Goal: Task Accomplishment & Management: Complete application form

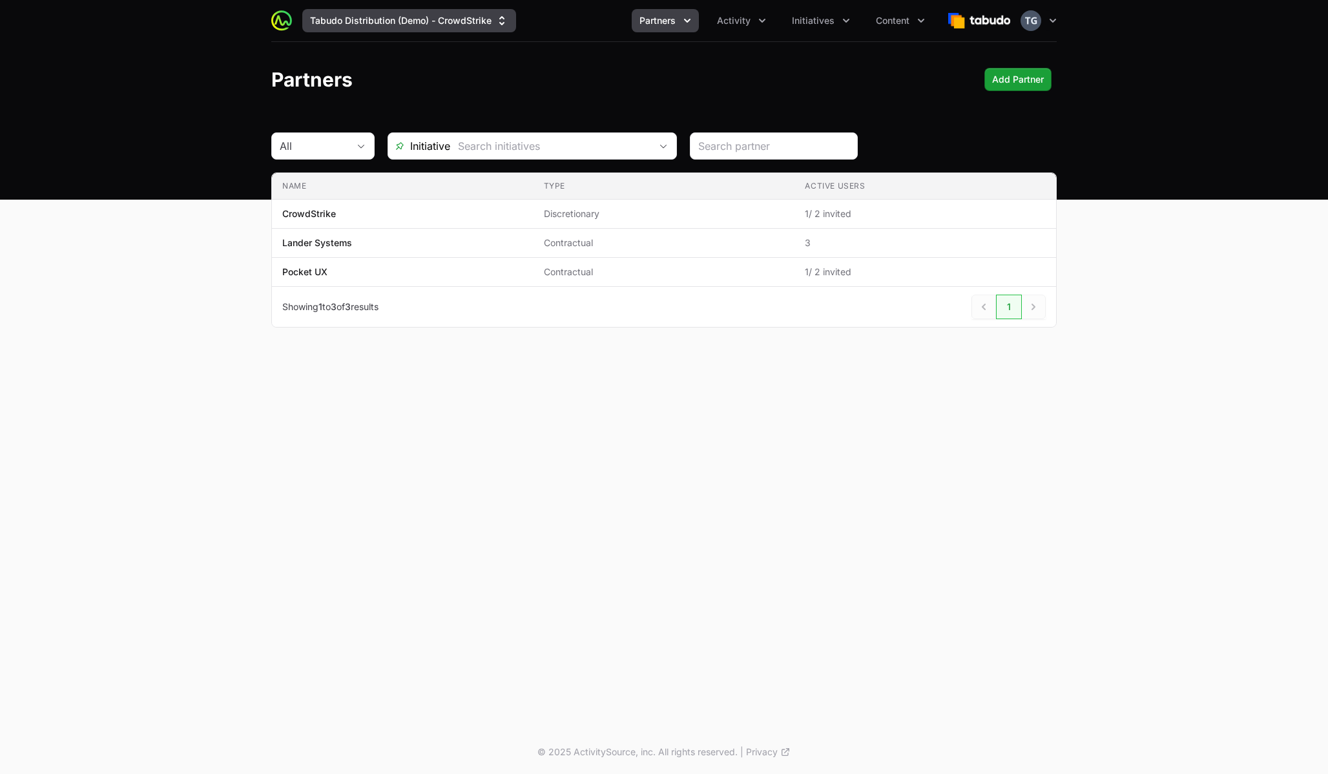
click at [467, 22] on button "Tabudo Distribution (Demo) - CrowdStrike" at bounding box center [409, 20] width 214 height 23
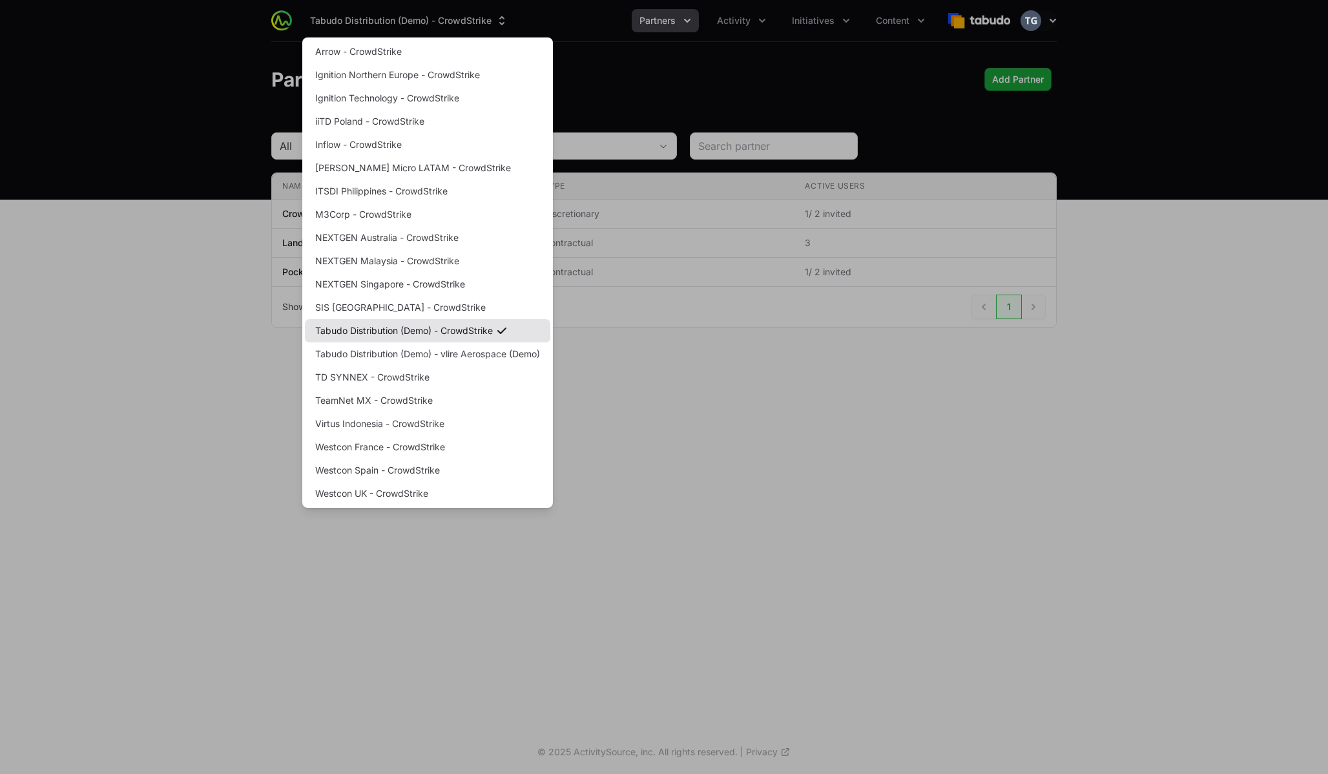
click at [424, 337] on link "Tabudo Distribution (Demo) - CrowdStrike" at bounding box center [427, 330] width 245 height 23
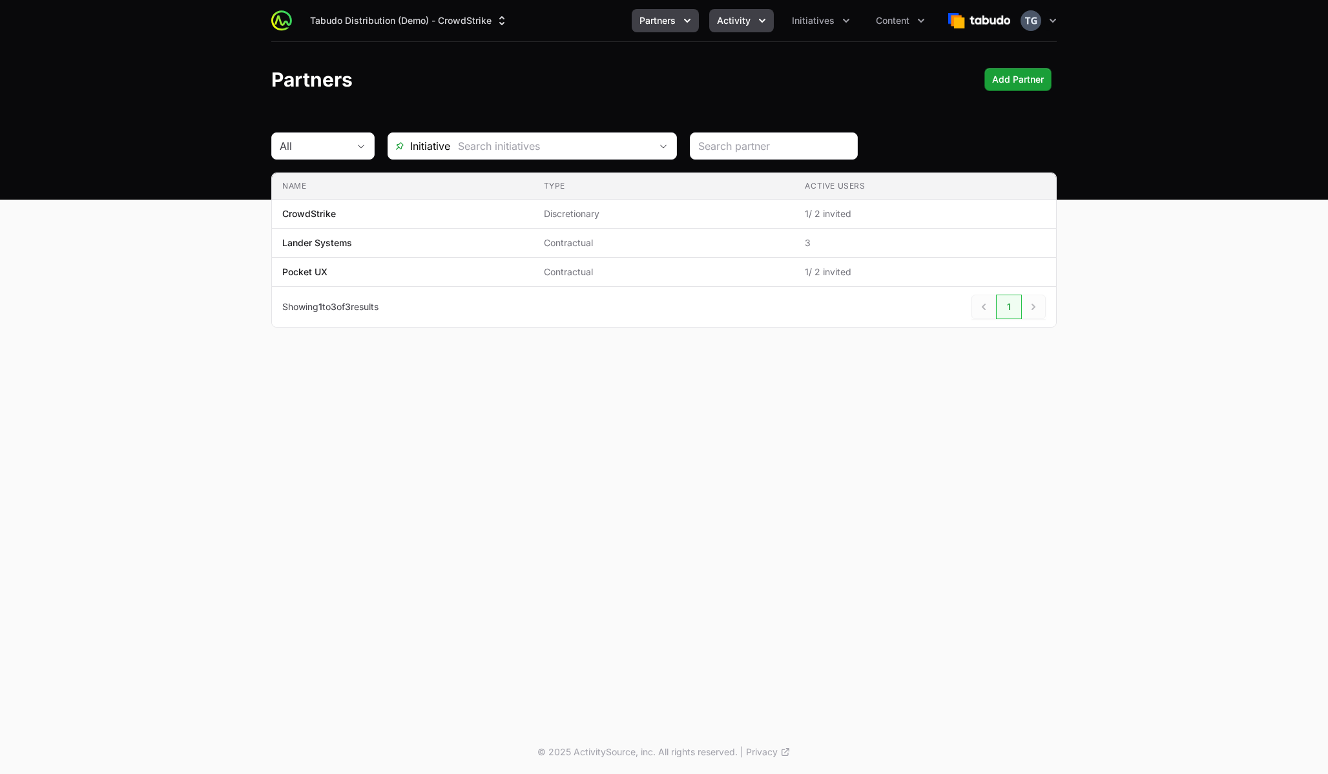
click at [754, 21] on button "Activity" at bounding box center [741, 20] width 65 height 23
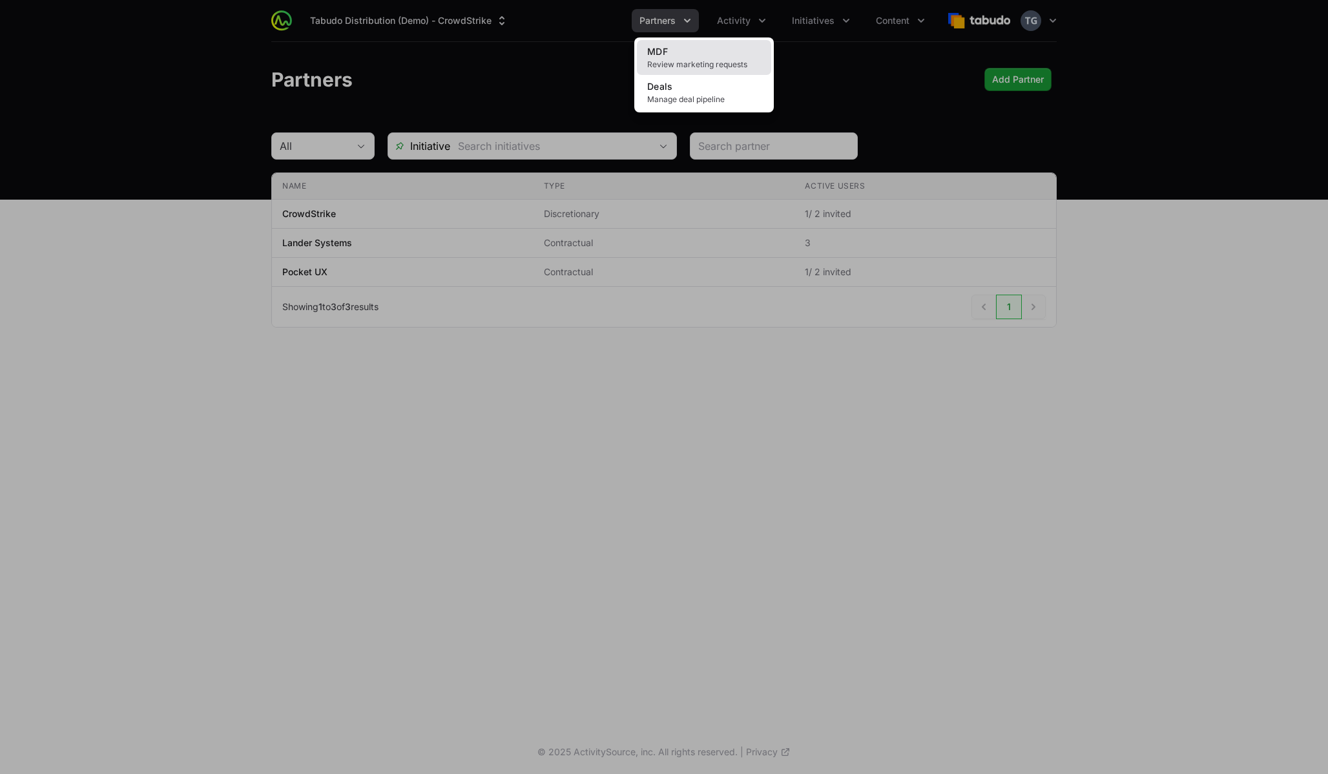
click at [715, 56] on link "MDF Review marketing requests" at bounding box center [704, 57] width 134 height 35
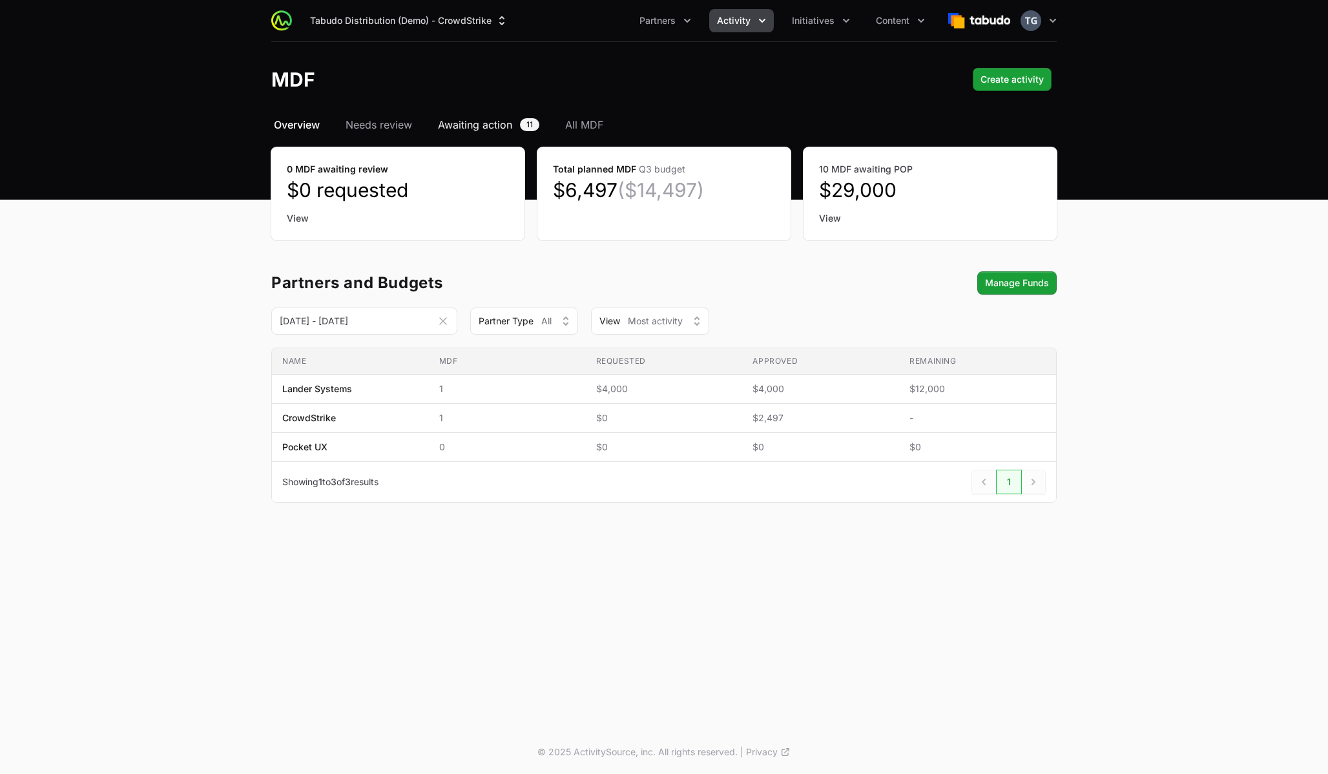
click at [481, 122] on span "Awaiting action" at bounding box center [475, 125] width 74 height 16
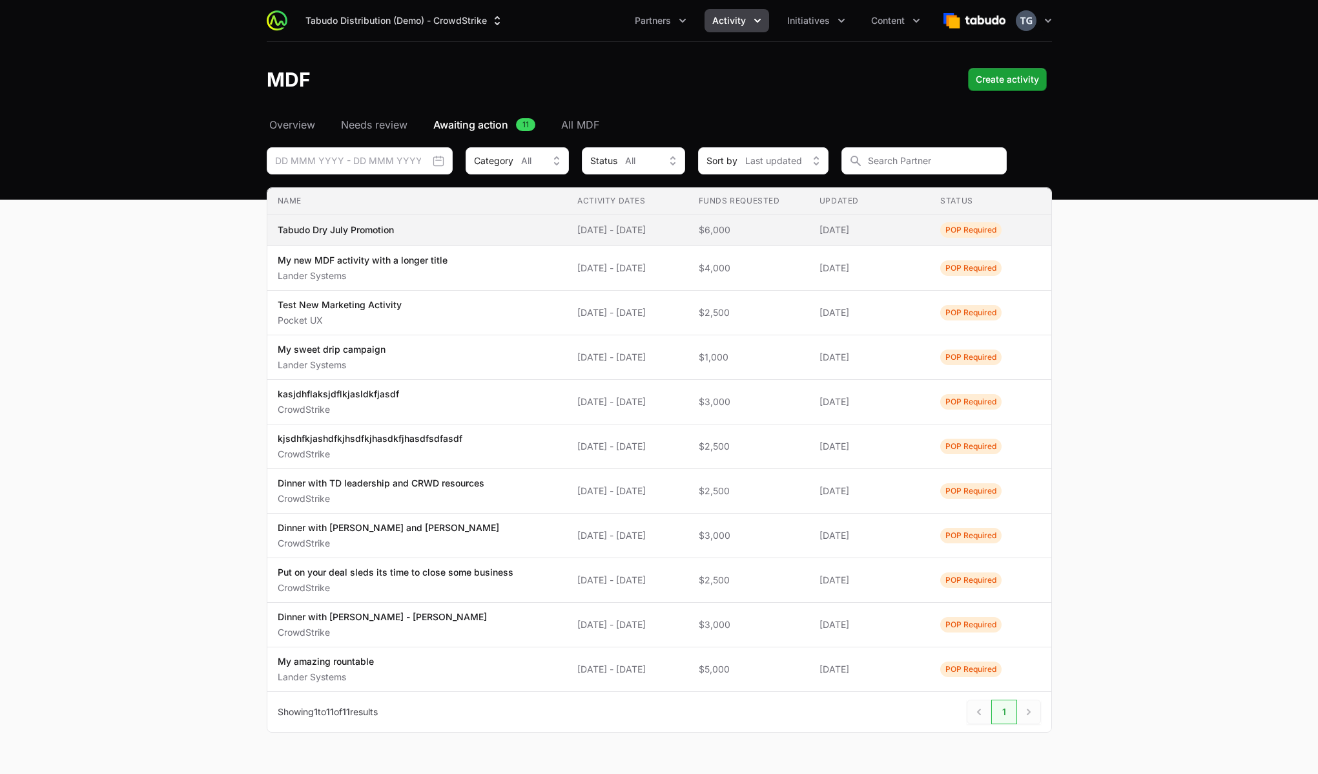
click at [767, 227] on span "$6,000" at bounding box center [749, 230] width 100 height 13
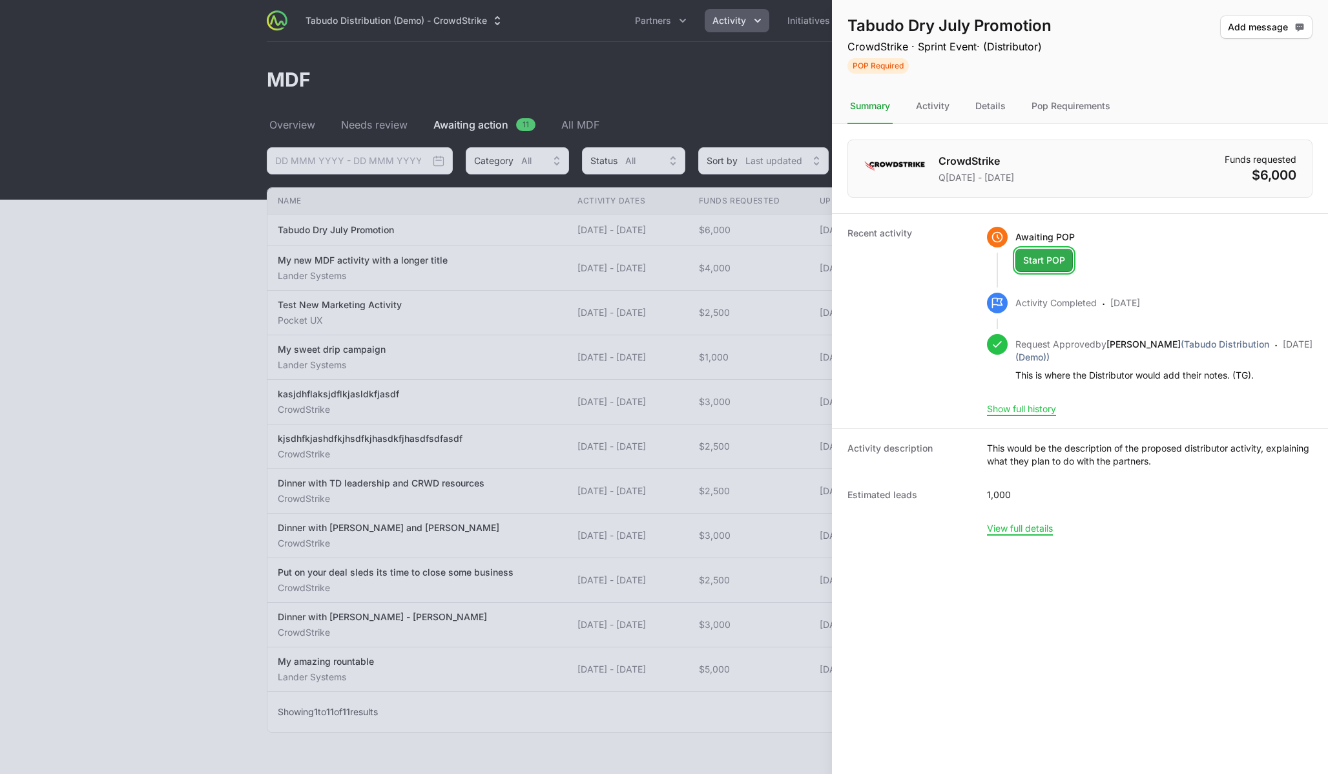
click at [1035, 261] on span "Start POP" at bounding box center [1044, 261] width 42 height 16
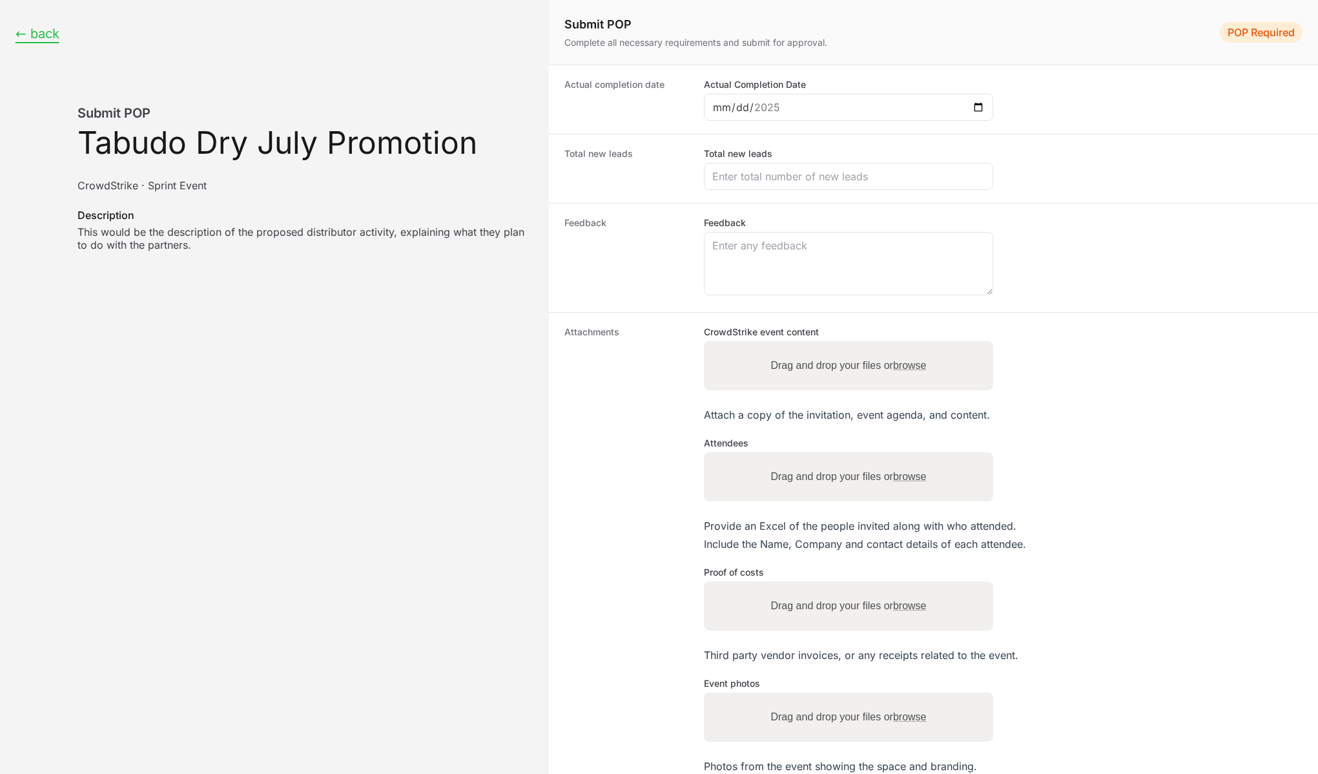
click at [51, 34] on button "← back" at bounding box center [38, 34] width 44 height 16
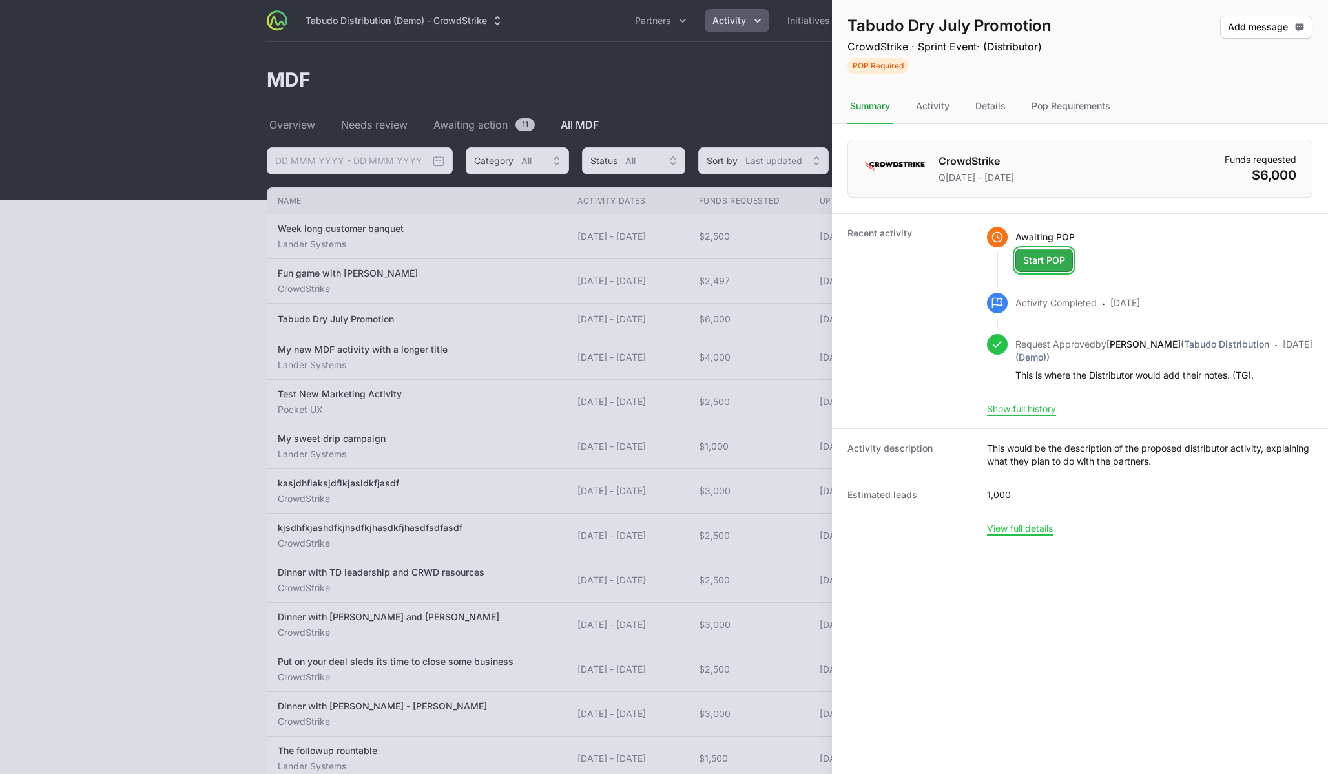
click at [1050, 259] on span "Start POP" at bounding box center [1044, 261] width 42 height 16
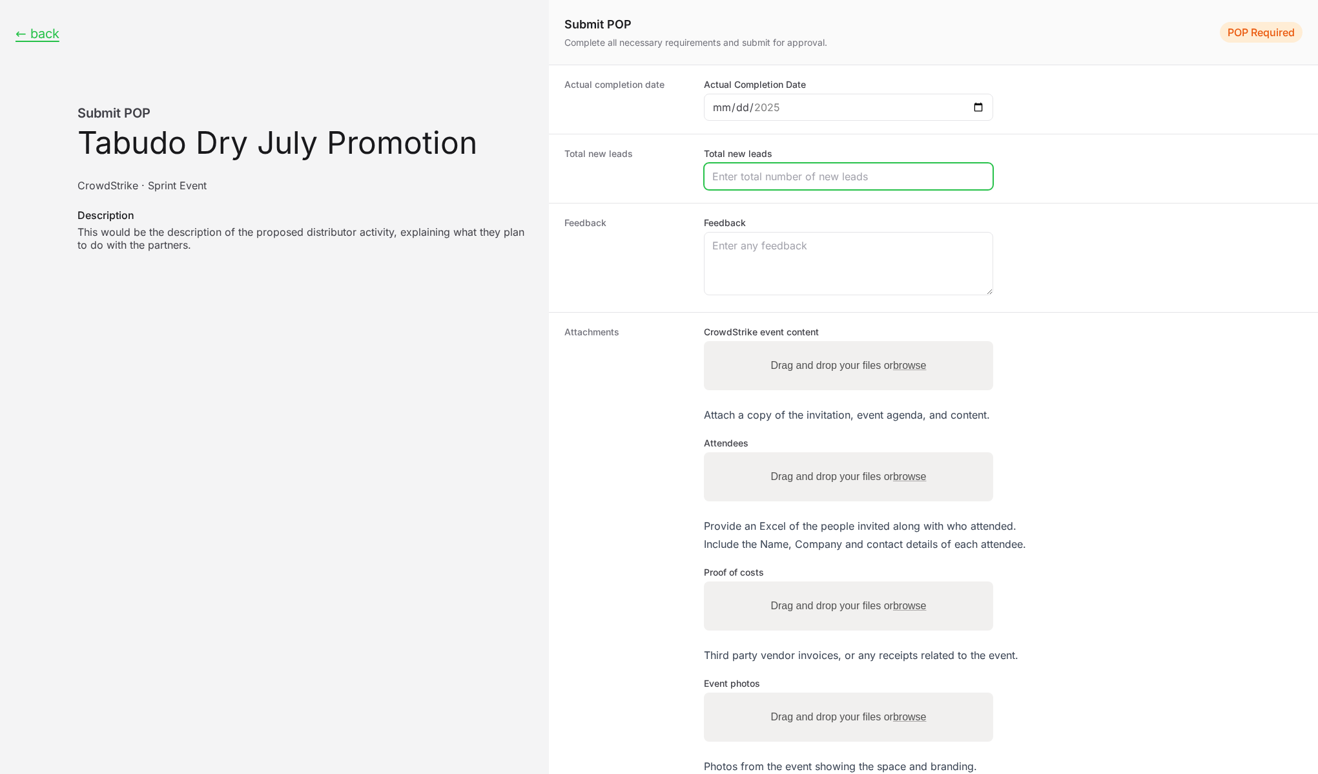
click at [788, 174] on input "Total new leads" at bounding box center [849, 177] width 273 height 16
type input "1"
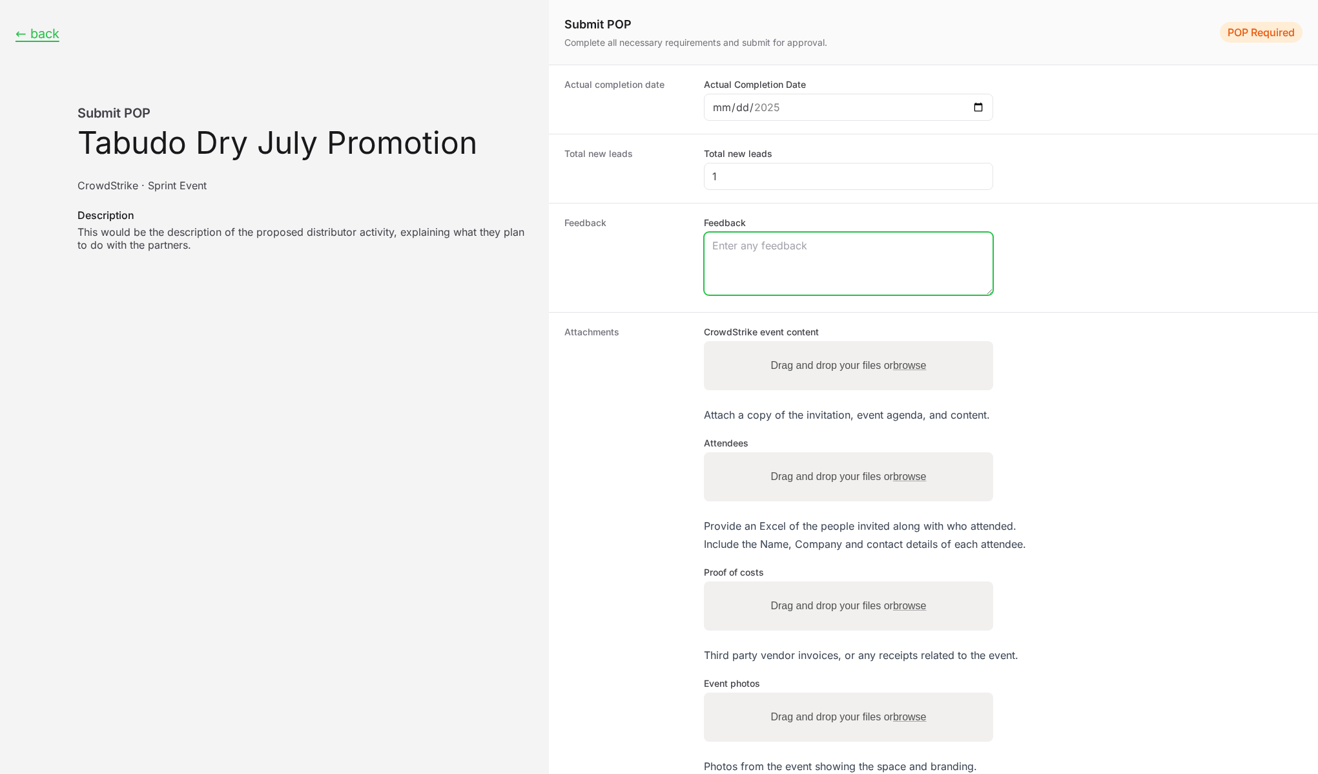
click at [811, 260] on textarea "Feedback" at bounding box center [849, 264] width 288 height 62
type textarea "Nobody came!"
click at [909, 362] on span "browse" at bounding box center [910, 365] width 34 height 11
click at [909, 345] on input "Drag and drop your files or browse" at bounding box center [848, 343] width 289 height 4
type input "C:\fakepath\Copy of ActivitySource Setup Guide (TEMPLATE).txt"
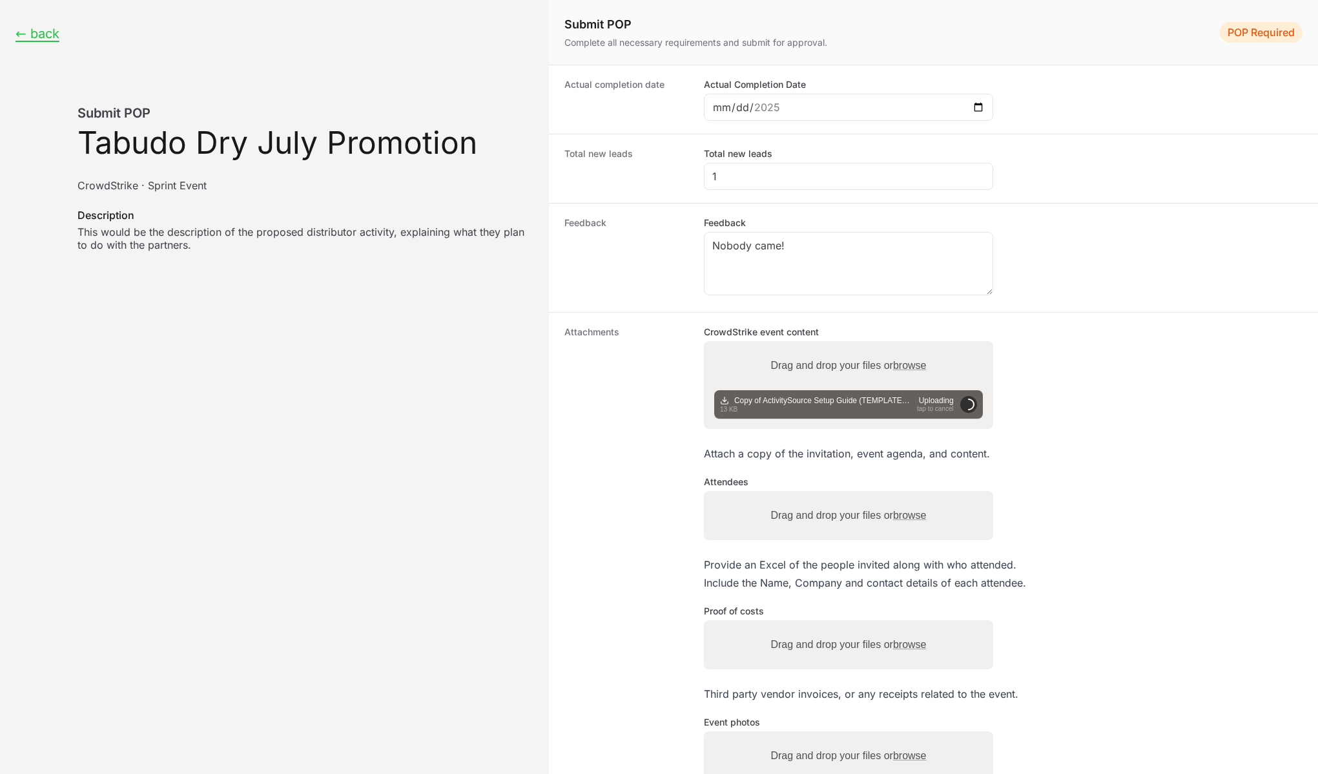
click at [918, 516] on span "browse" at bounding box center [910, 515] width 34 height 11
click at [918, 495] on input "Drag and drop your files or browse" at bounding box center [848, 493] width 289 height 4
type input "C:\fakepath\Copy of ActivitySource Setup Guide (TEMPLATE).txt"
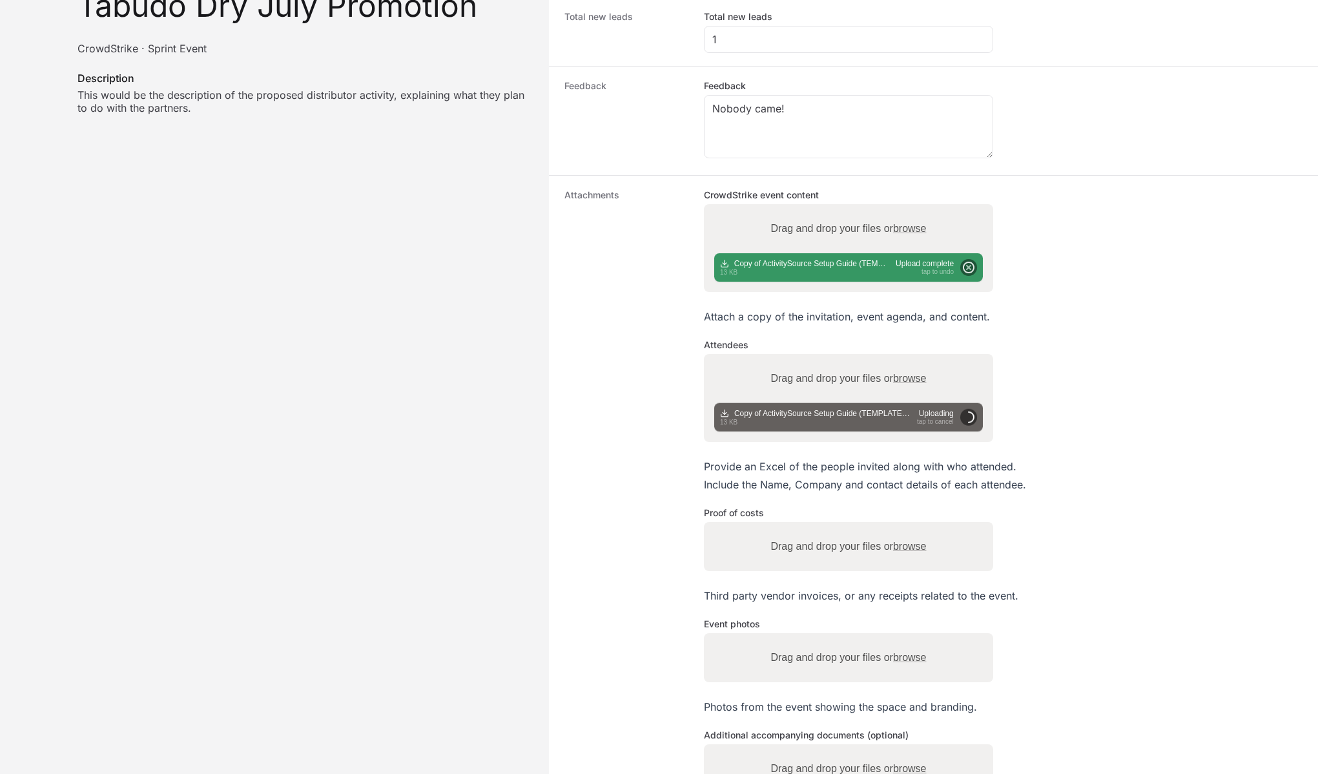
scroll to position [178, 0]
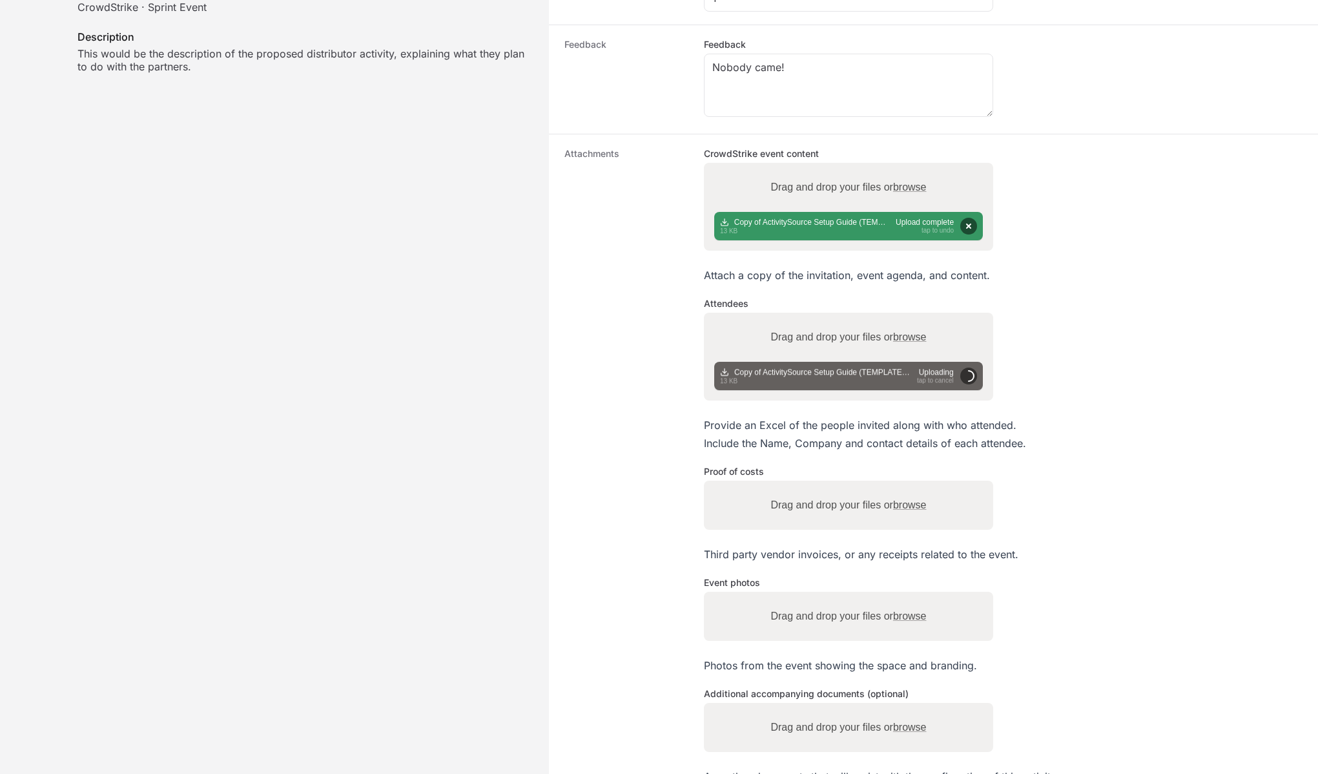
click at [906, 505] on span "browse" at bounding box center [910, 504] width 34 height 11
click at [906, 485] on input "Drag and drop your files or browse" at bounding box center [848, 483] width 289 height 4
type input "C:\fakepath\Copy of ActivitySource Setup Guide (TEMPLATE).txt"
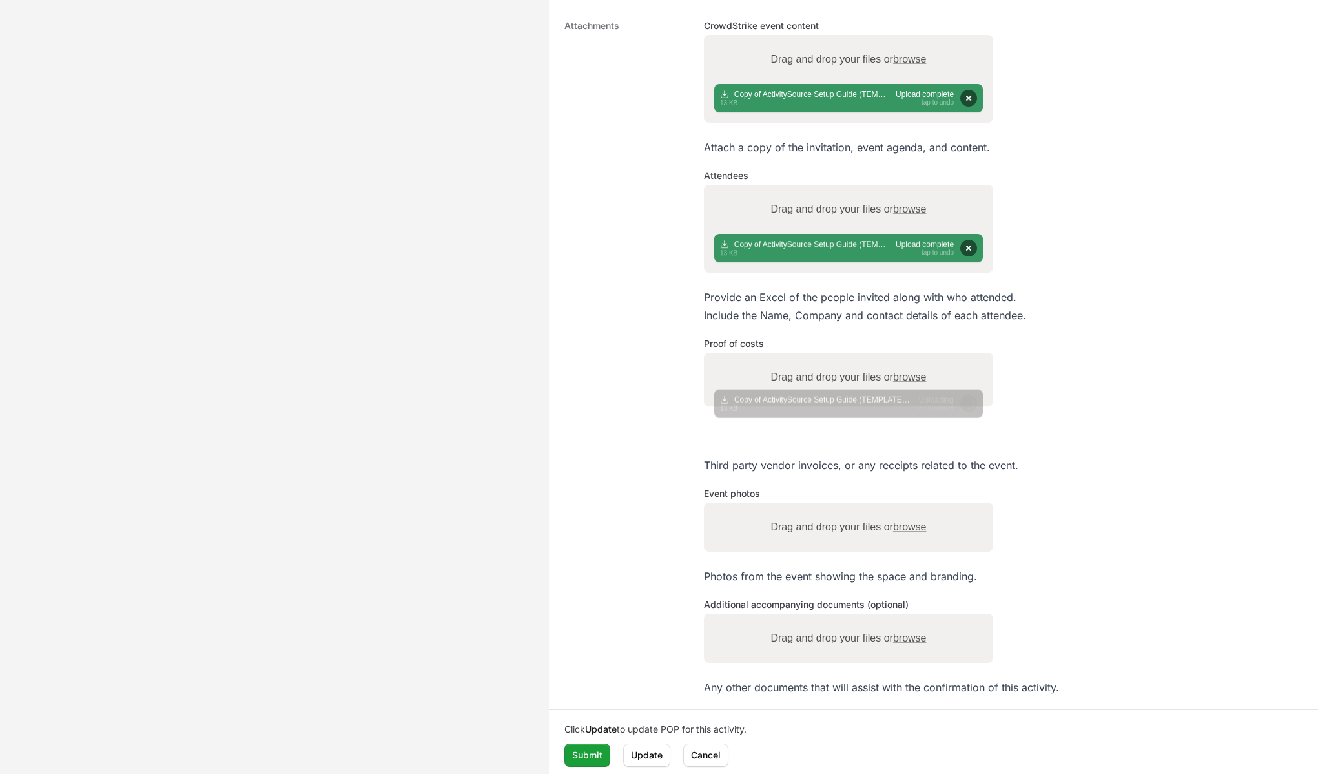
scroll to position [312, 0]
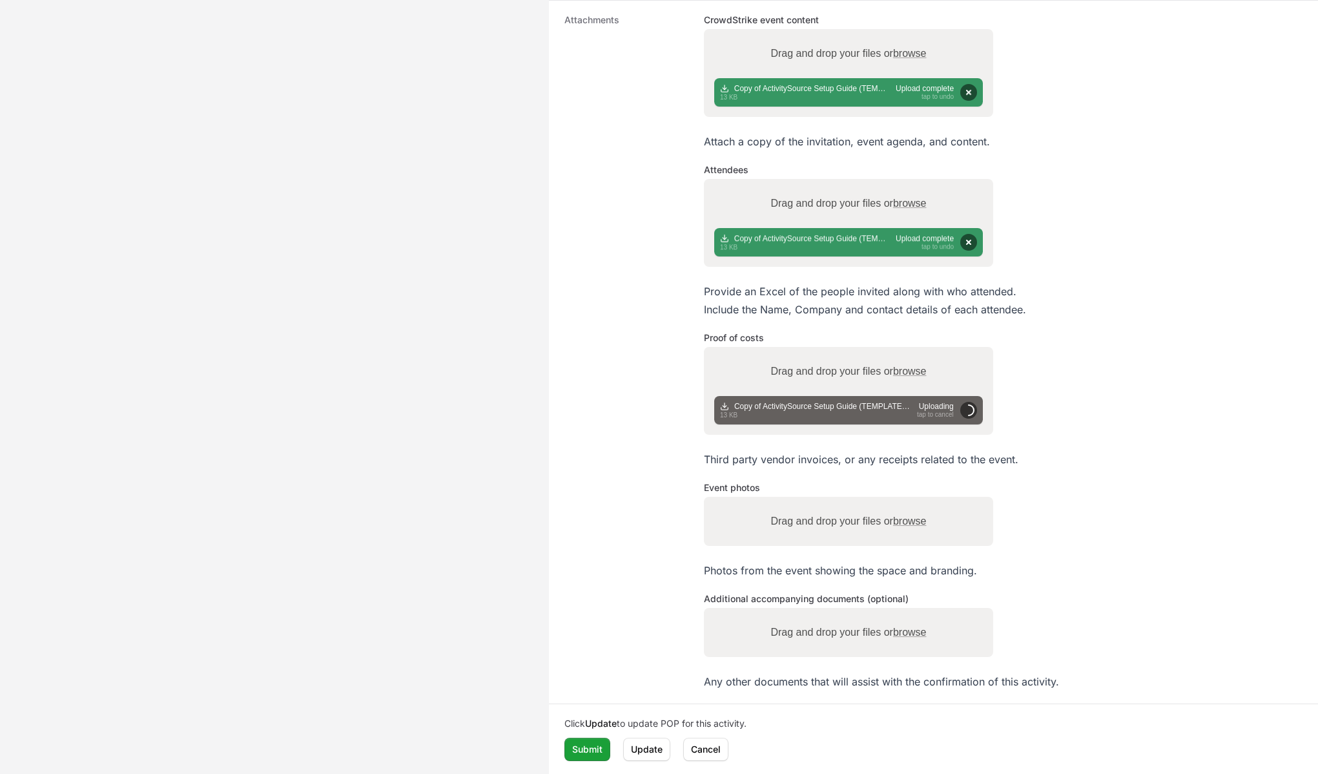
click at [917, 523] on span "browse" at bounding box center [910, 521] width 34 height 11
click at [917, 501] on input "Drag and drop your files or browse" at bounding box center [848, 499] width 289 height 4
type input "C:\fakepath\Copy of ActivitySource Setup Guide (TEMPLATE).txt"
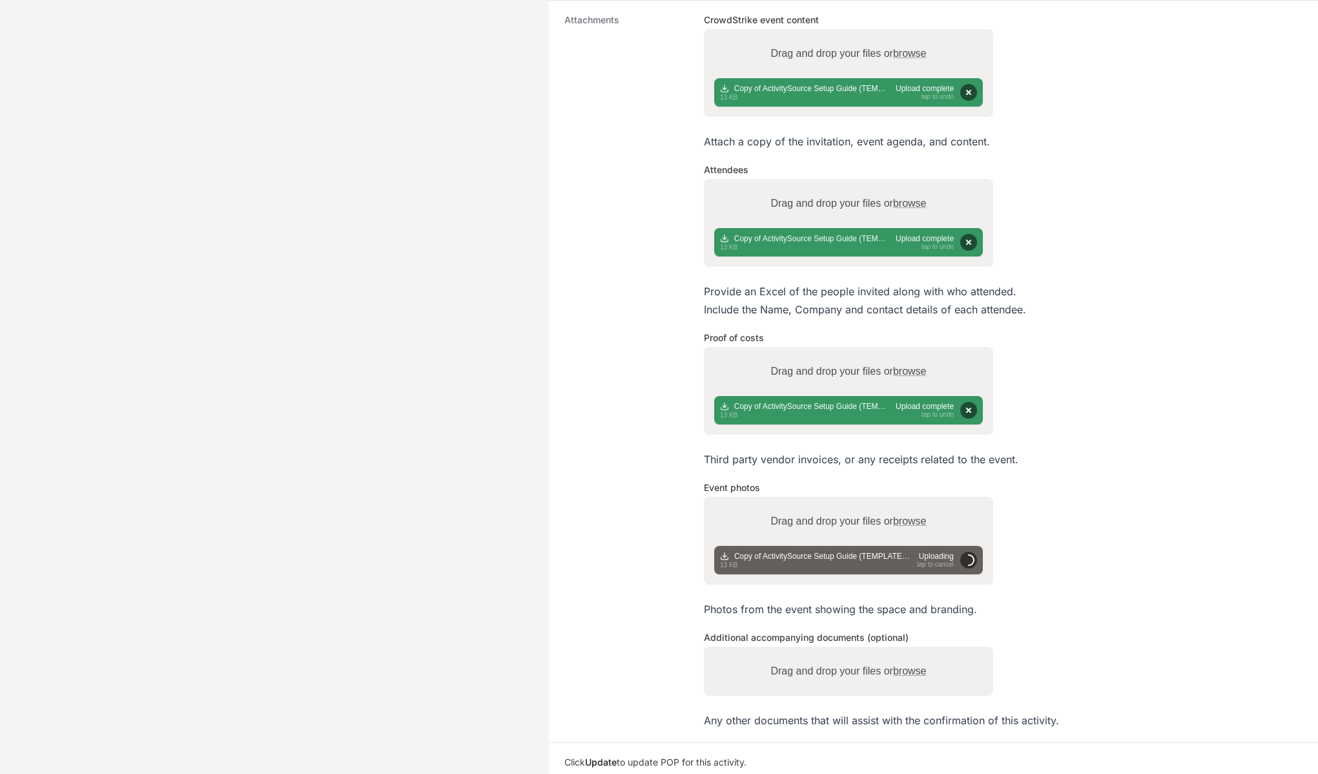
click at [909, 667] on span "browse" at bounding box center [910, 670] width 34 height 11
click at [909, 651] on input "Drag and drop your files or browse" at bounding box center [848, 649] width 289 height 4
type input "C:\fakepath\Copy of ActivitySource Setup Guide (TEMPLATE).txt"
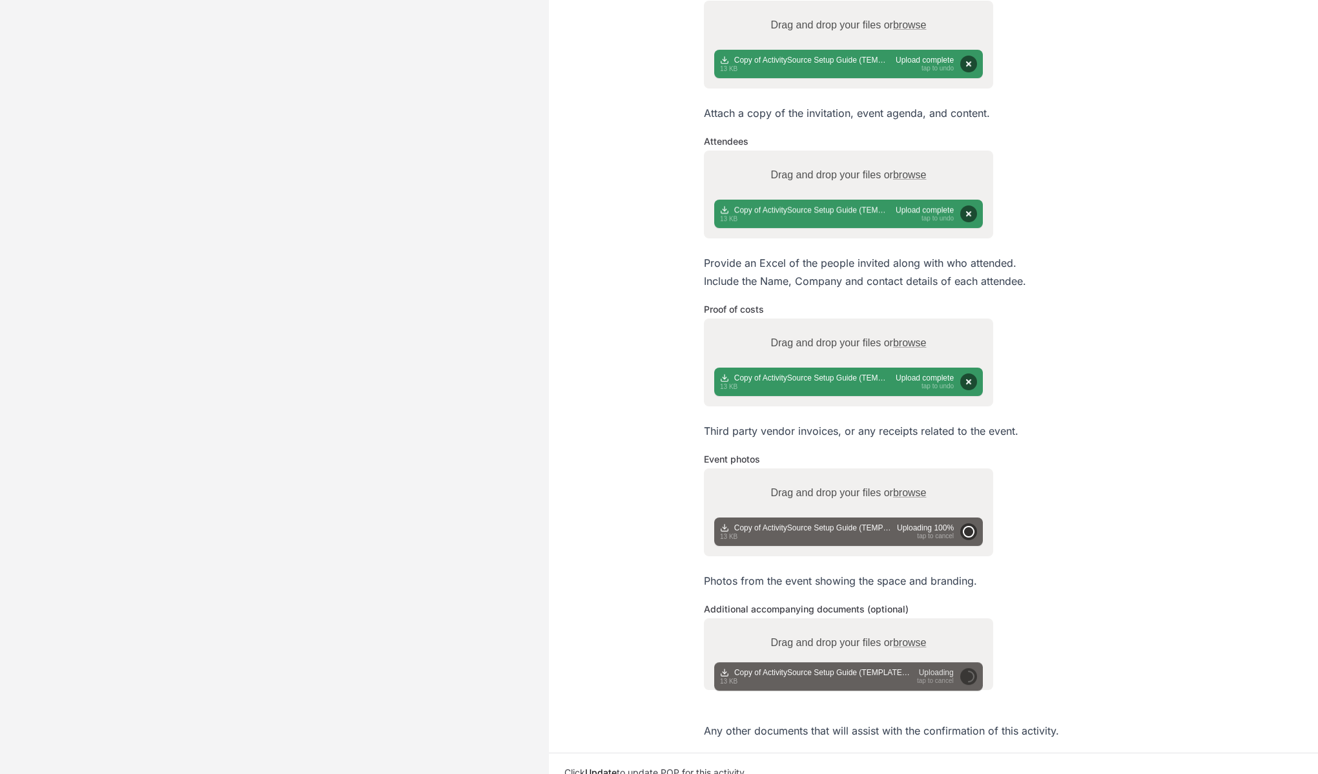
scroll to position [390, 0]
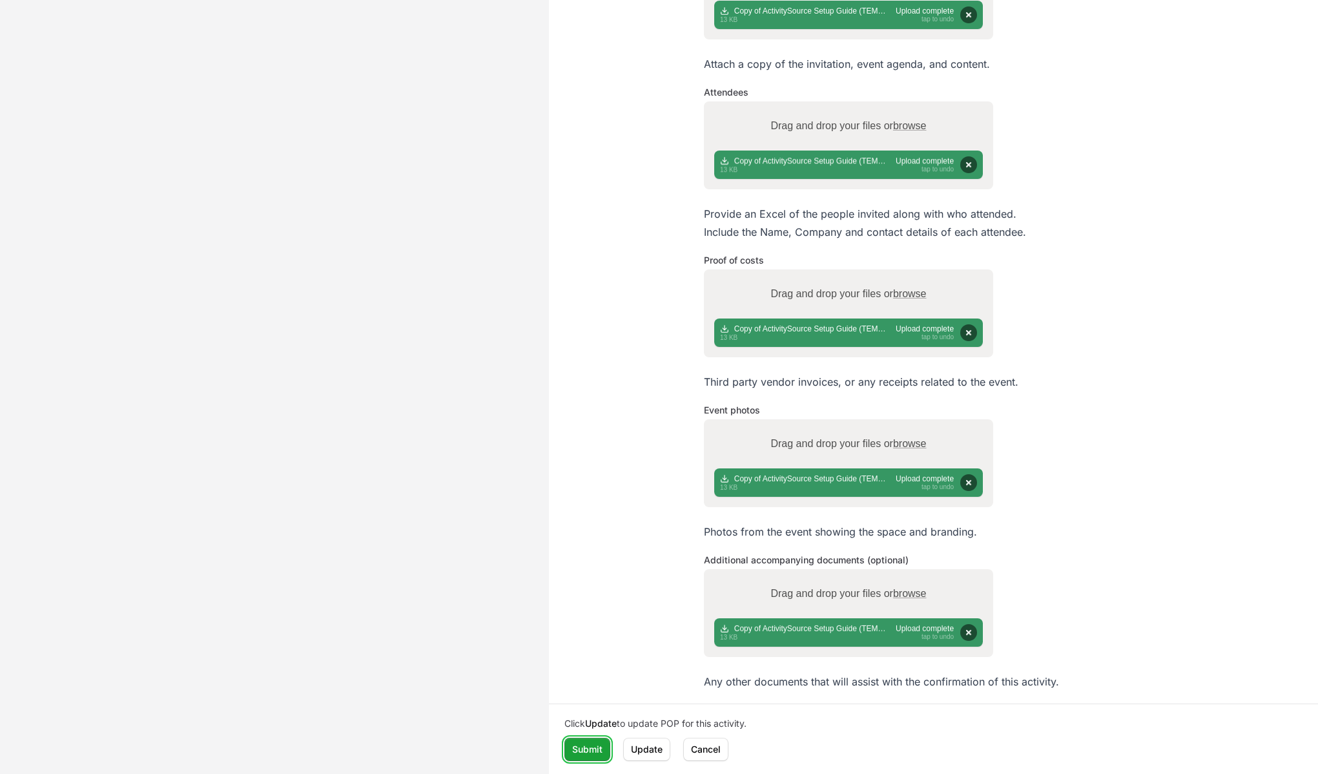
click at [572, 744] on button "Submit" at bounding box center [588, 749] width 46 height 23
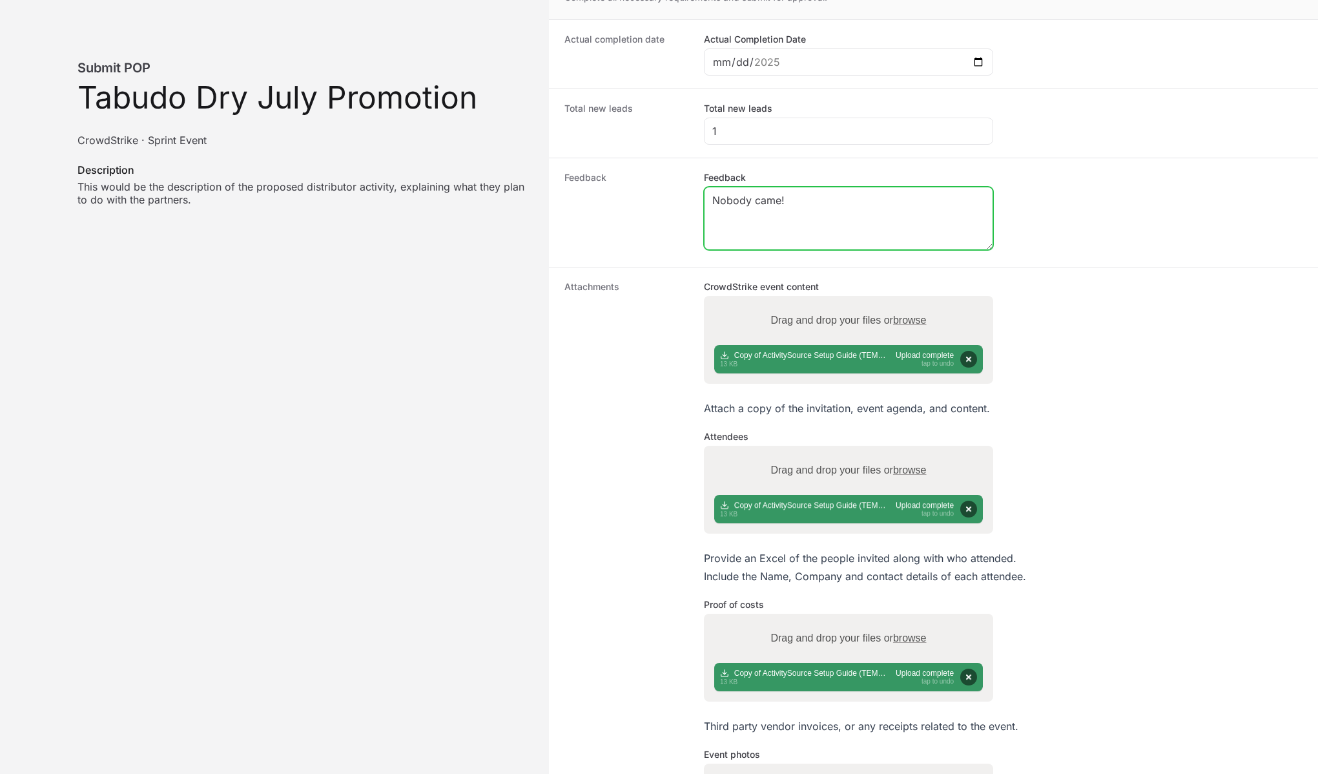
scroll to position [0, 0]
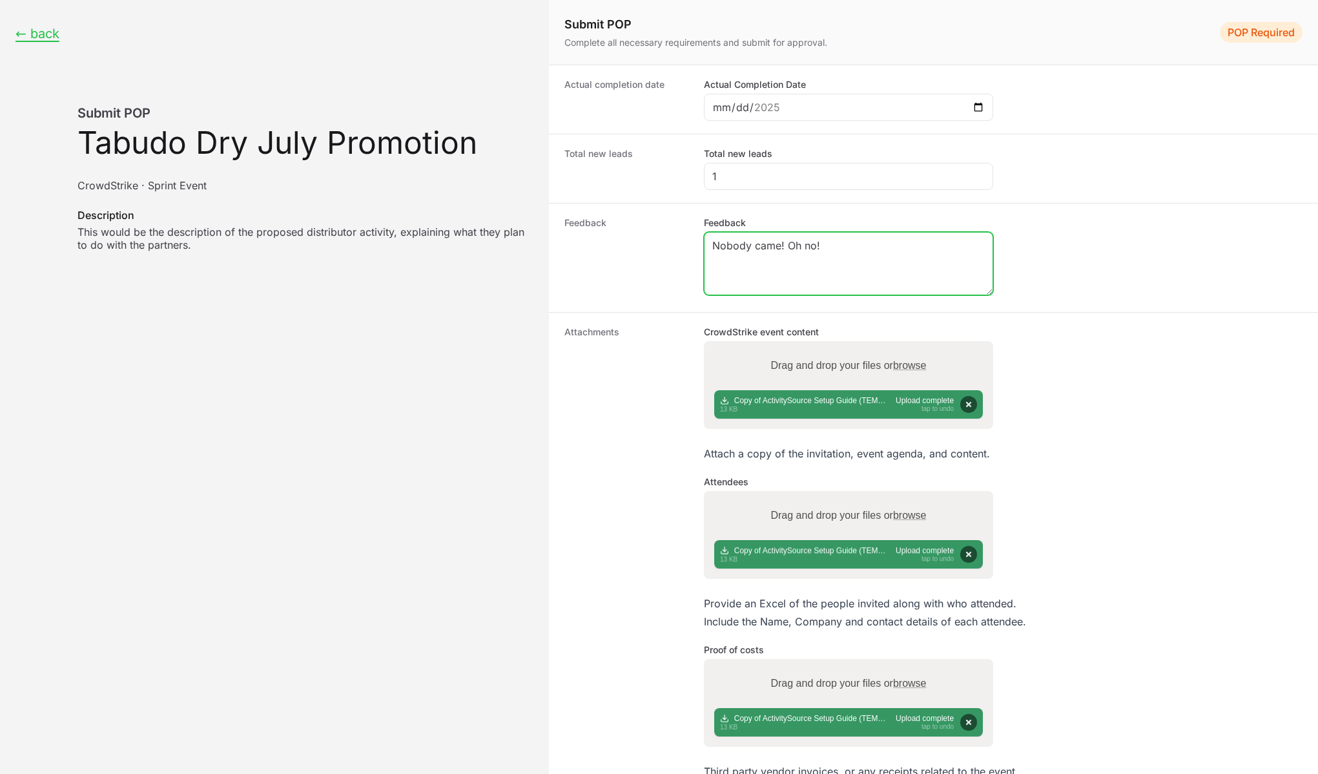
paste textarea "Nobody came! Oh no!"
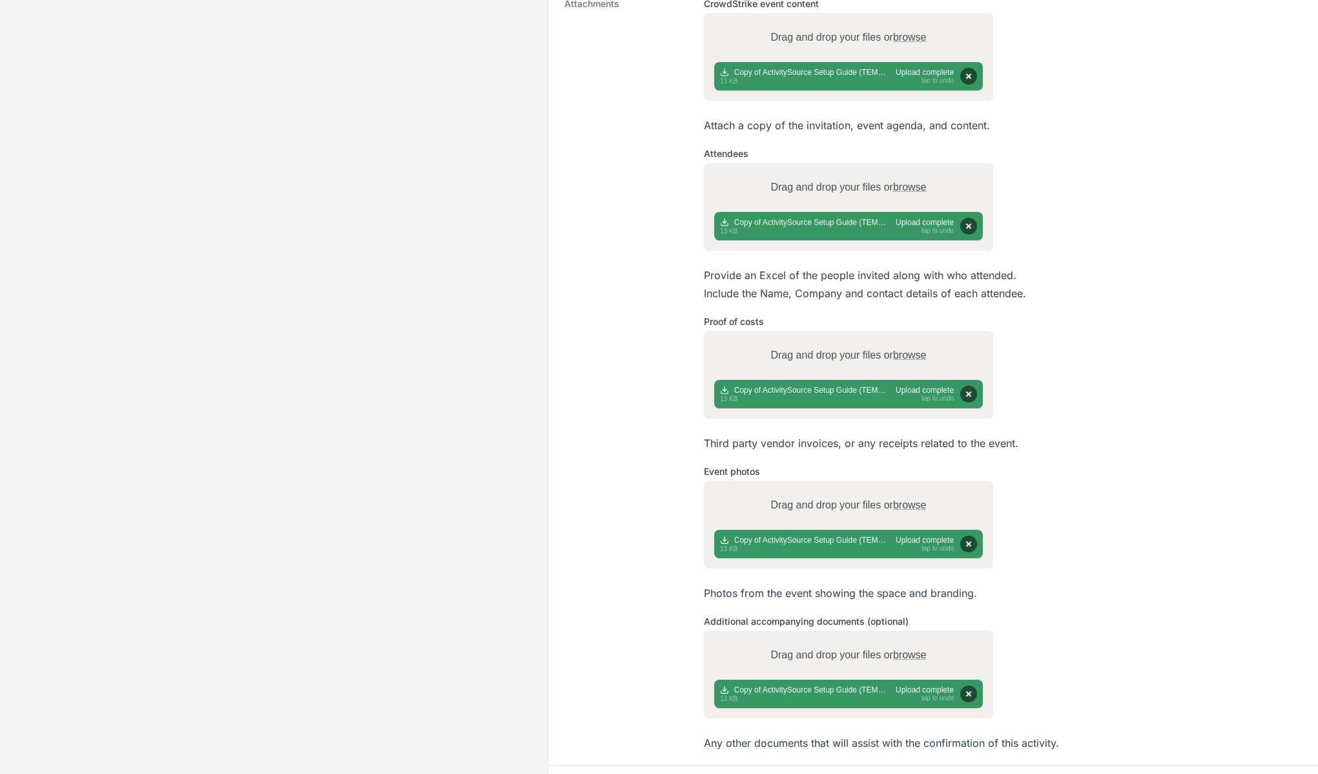
scroll to position [390, 0]
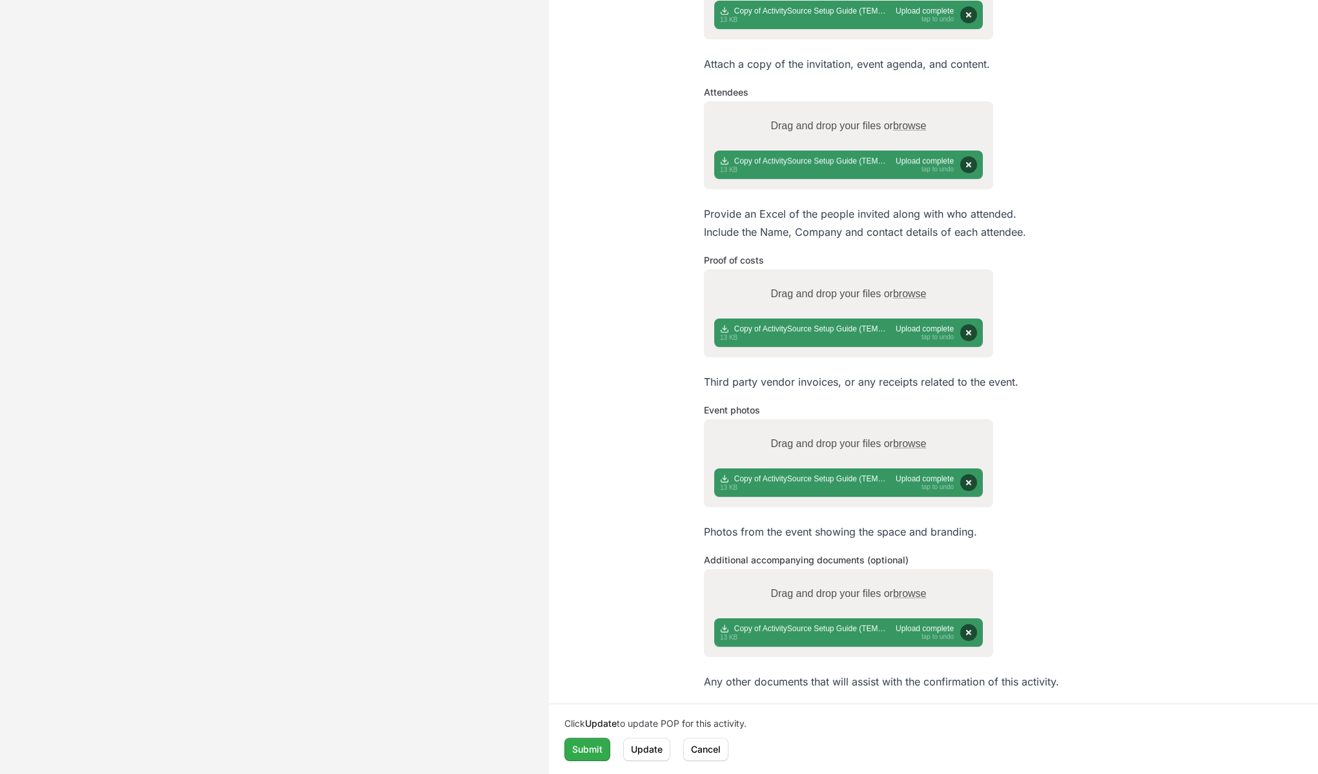
type textarea "Nobody came! Oh no! Nobody came! Oh no! Nobody came! Oh no! Nobody came! Oh no!…"
click at [582, 747] on span "Submit" at bounding box center [587, 750] width 30 height 16
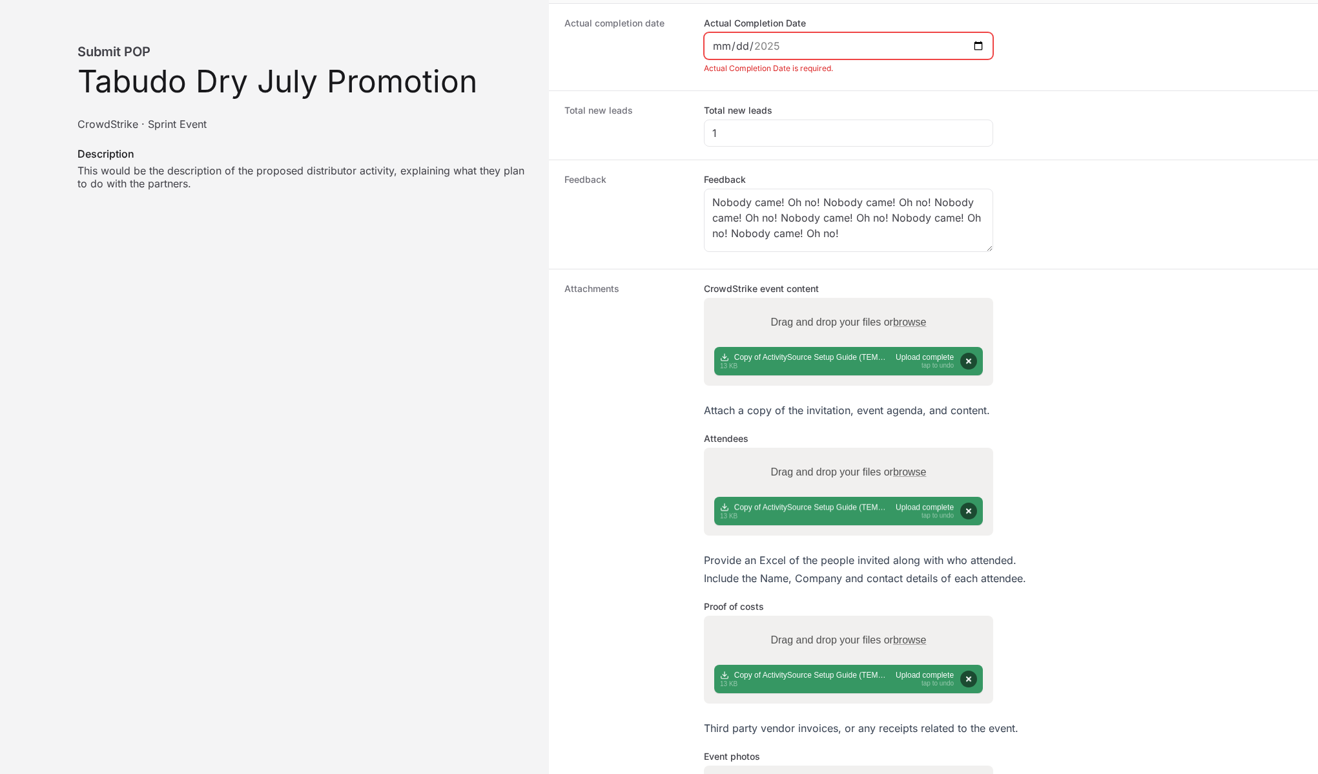
scroll to position [0, 0]
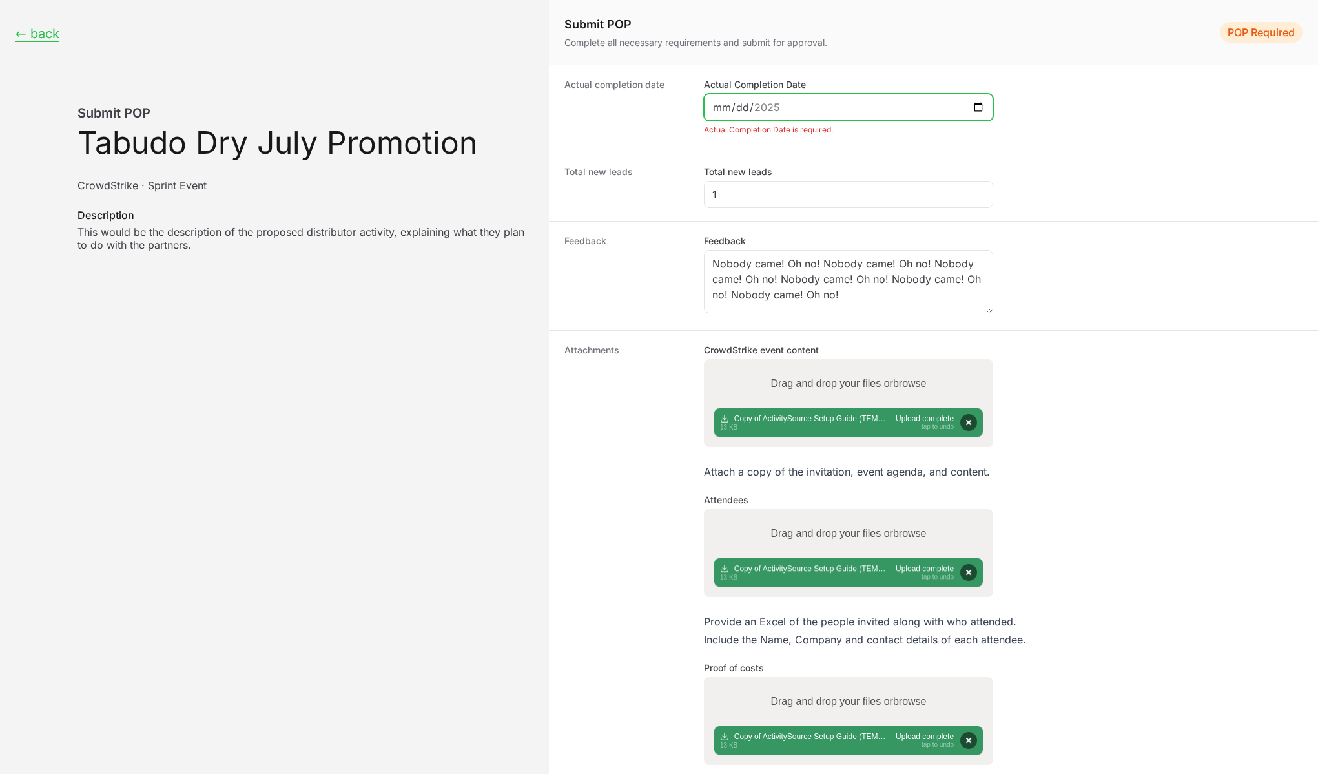
click at [815, 101] on input "Actual Completion Date" at bounding box center [849, 107] width 273 height 16
click at [988, 102] on div "Proof of perfomance form" at bounding box center [848, 107] width 289 height 27
click at [981, 105] on input "Actual Completion Date" at bounding box center [849, 107] width 273 height 16
type input "[DATE]"
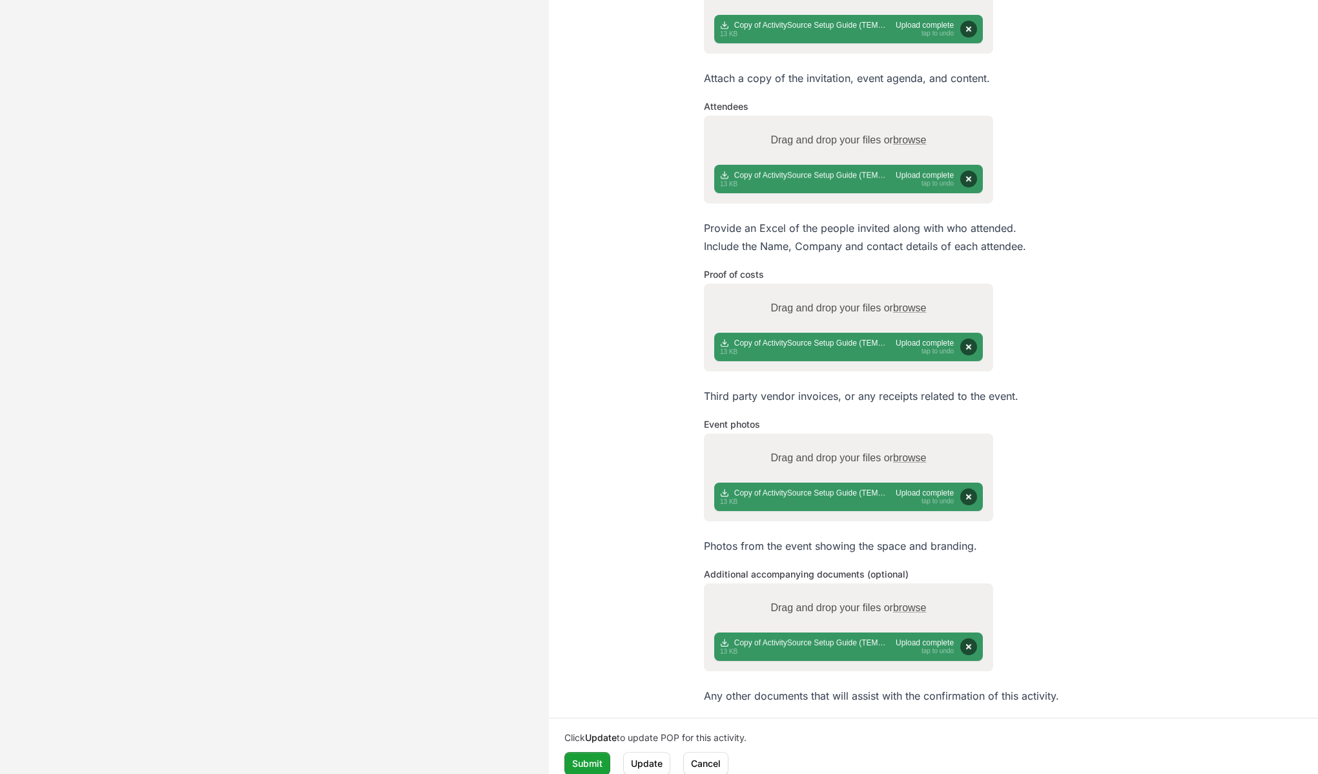
scroll to position [390, 0]
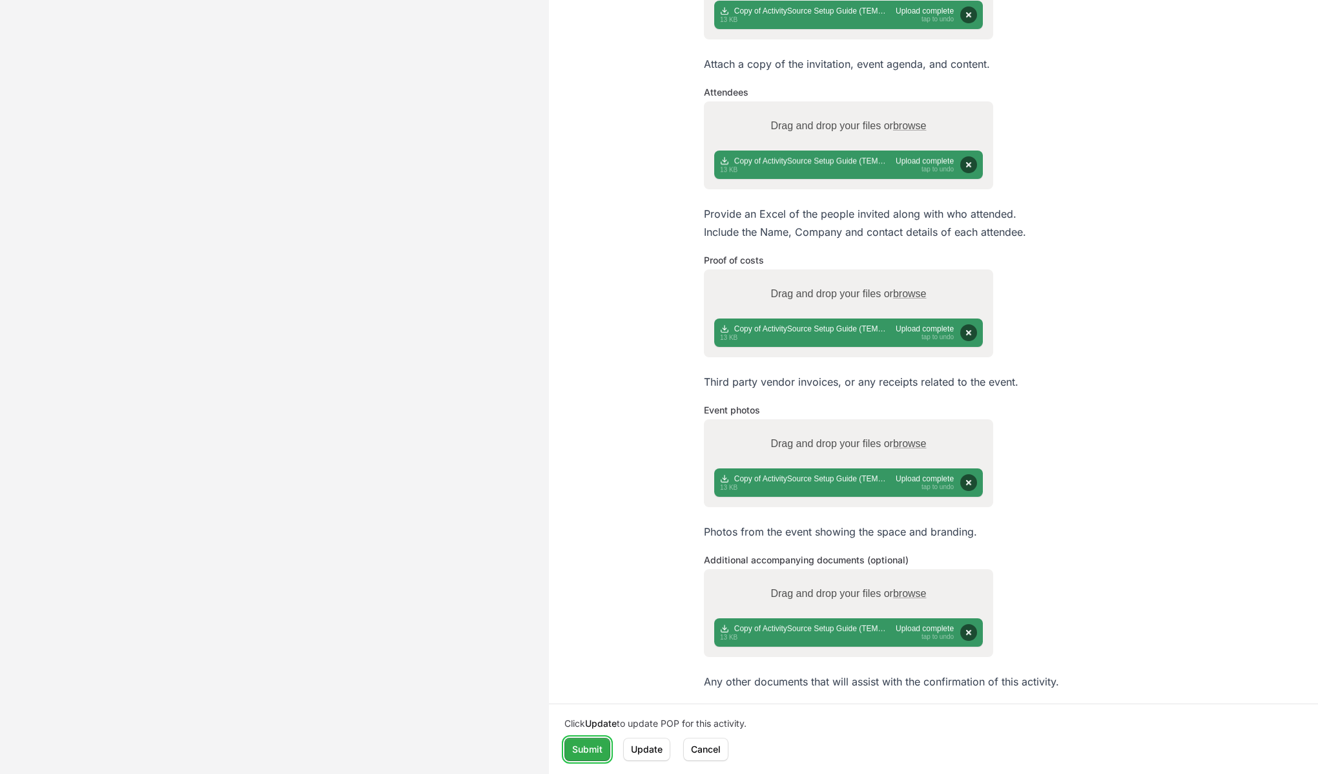
click at [585, 743] on span "Submit" at bounding box center [587, 750] width 30 height 16
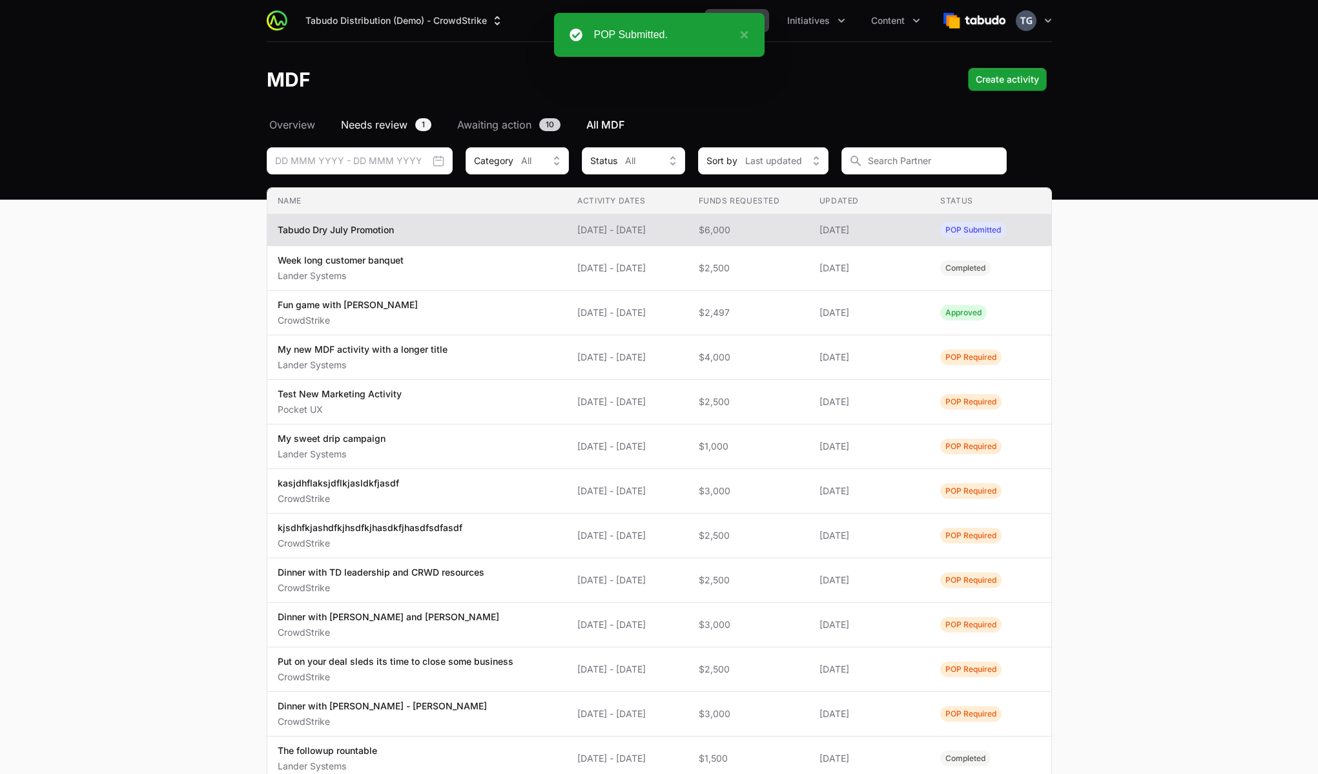
click at [387, 127] on span "Needs review" at bounding box center [374, 125] width 67 height 16
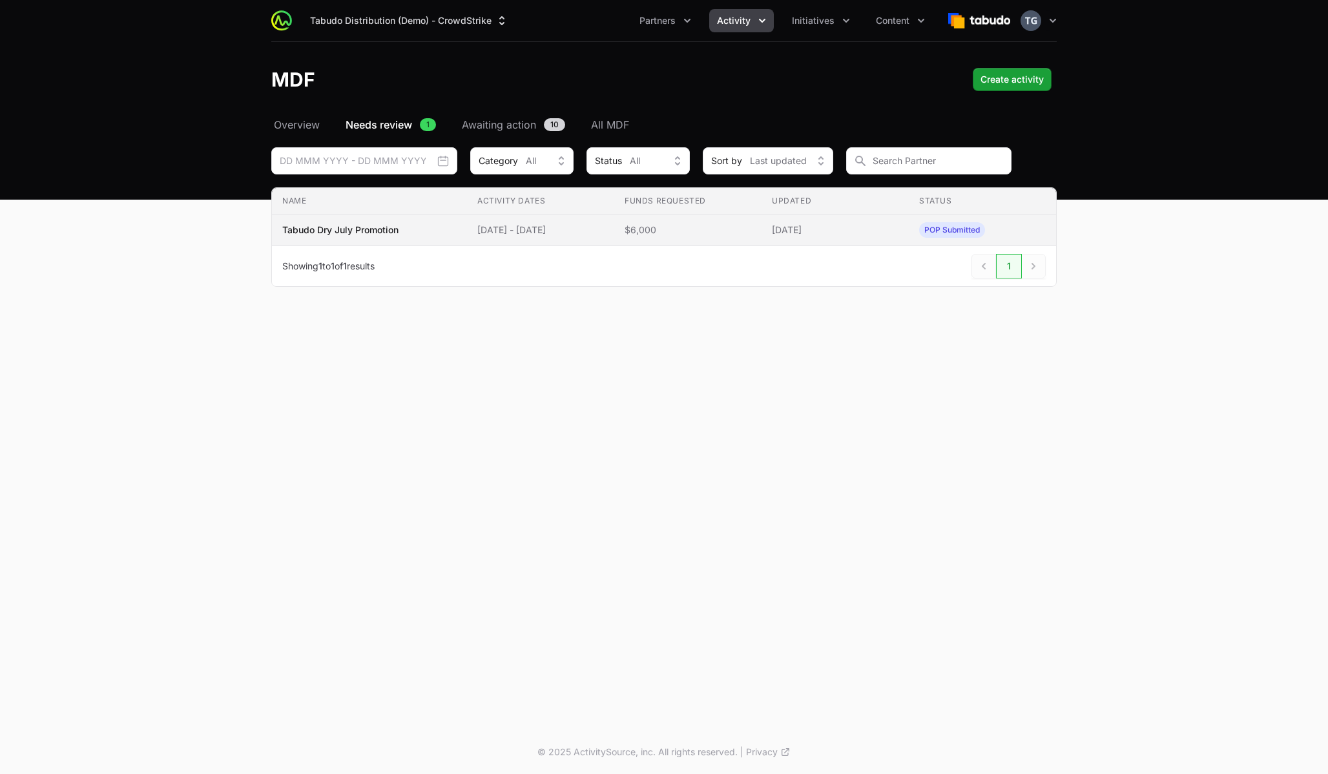
click at [596, 234] on span "[DATE] - [DATE]" at bounding box center [540, 230] width 127 height 13
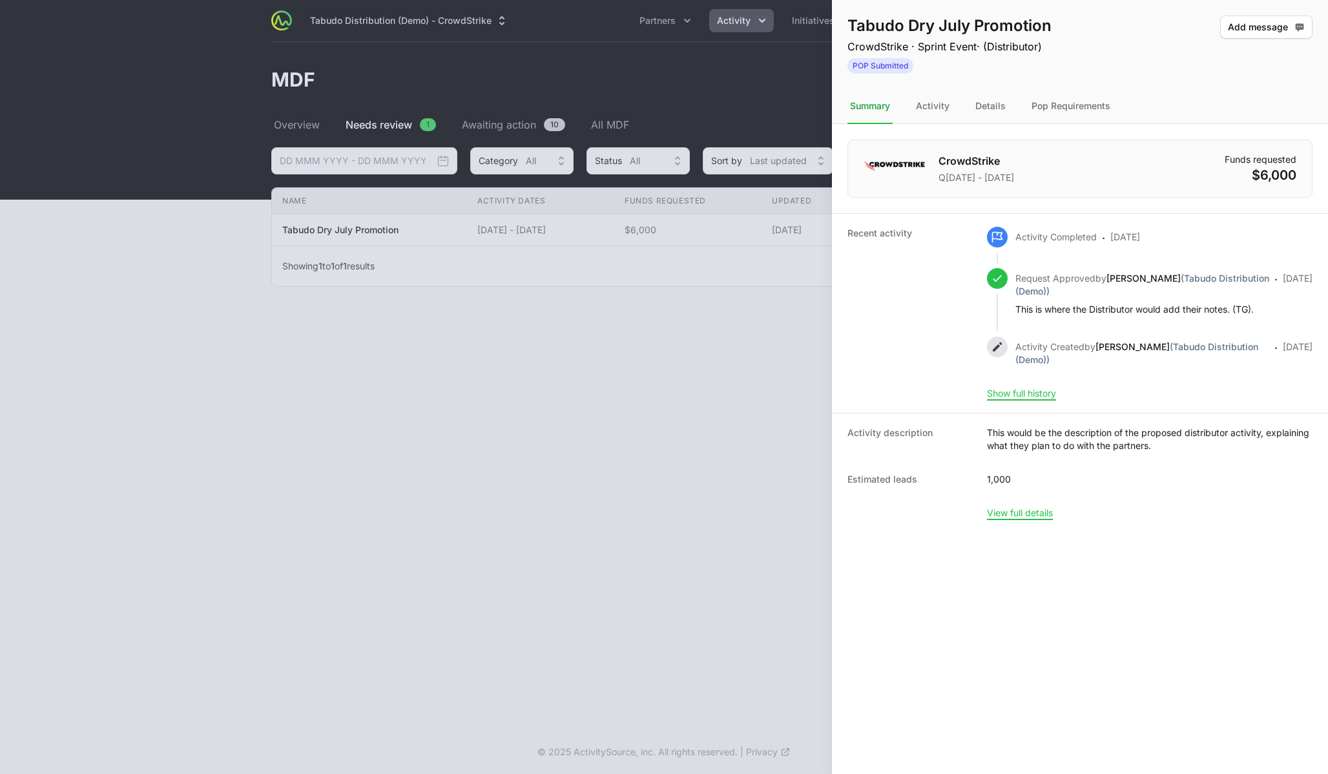
click at [754, 306] on div at bounding box center [664, 387] width 1328 height 774
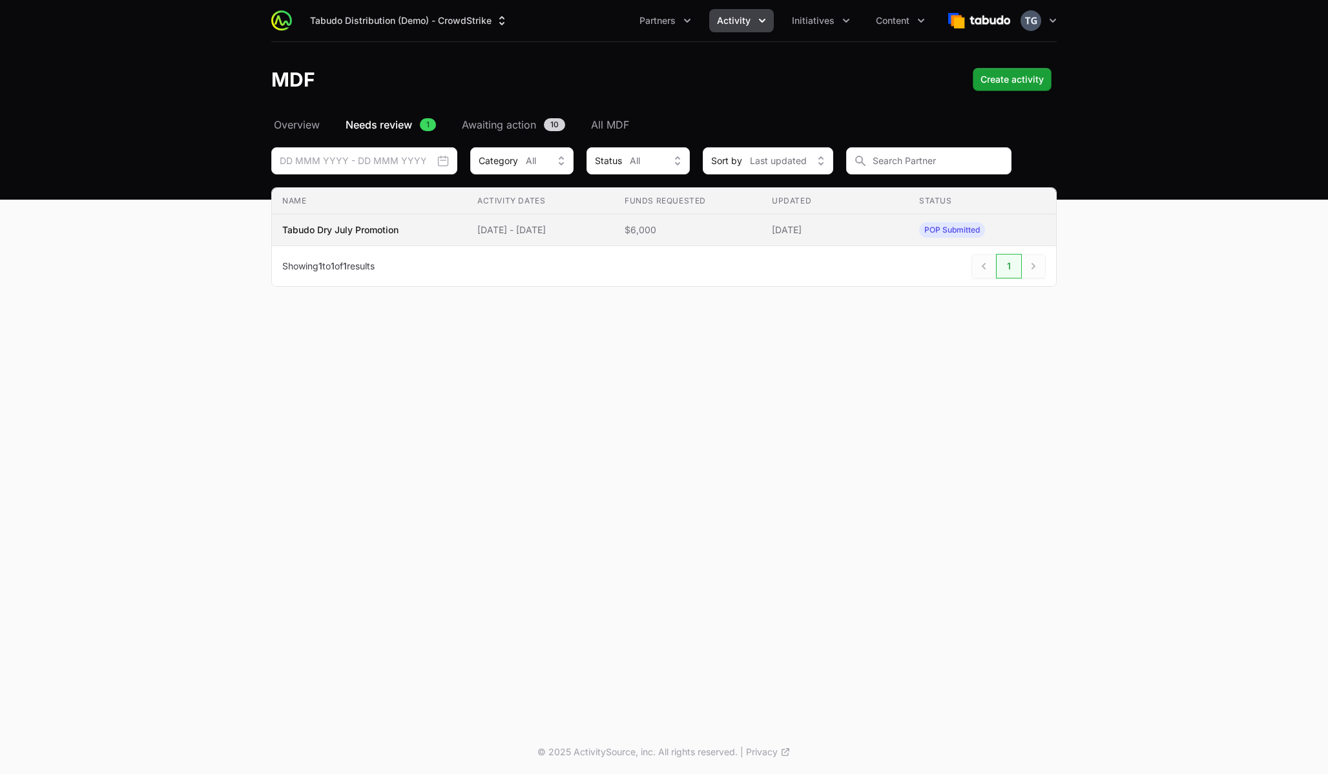
click at [861, 229] on span "[DATE]" at bounding box center [835, 230] width 127 height 13
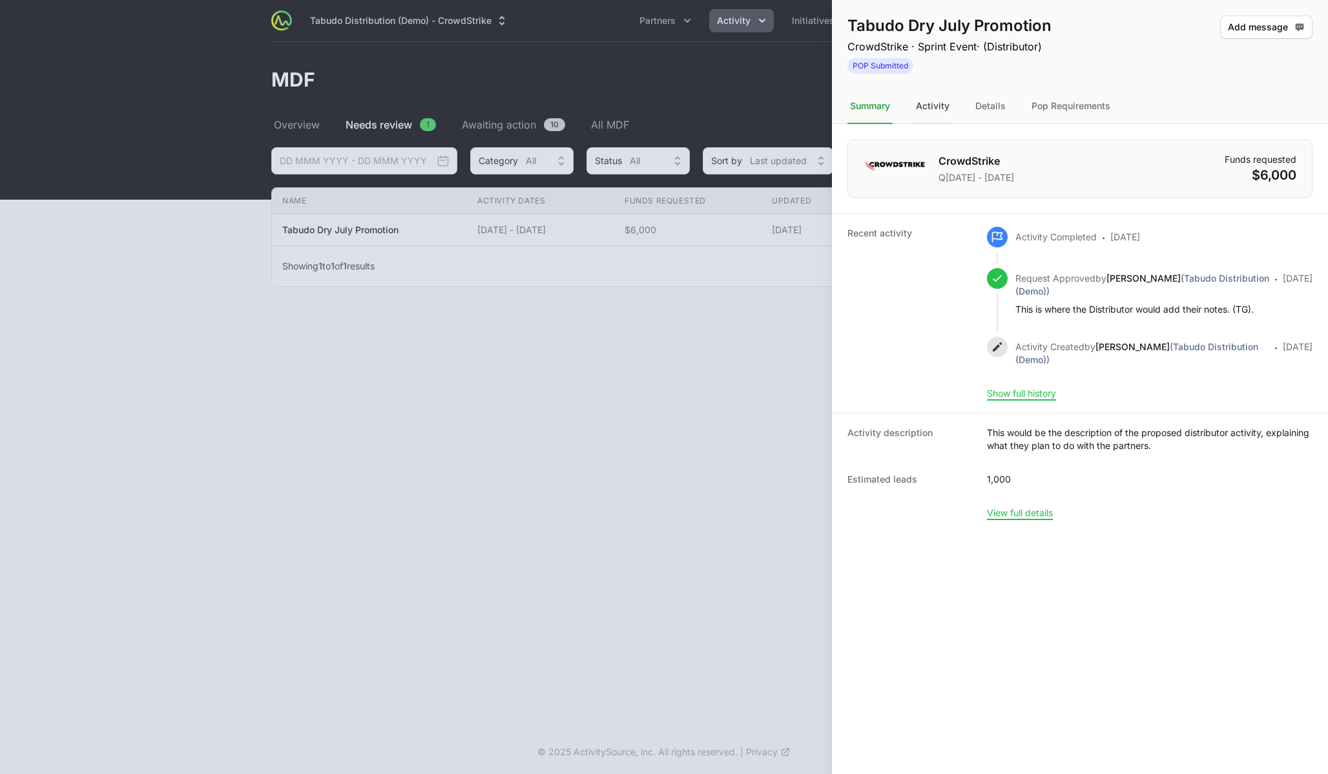
click at [973, 110] on div "Activity" at bounding box center [991, 106] width 36 height 35
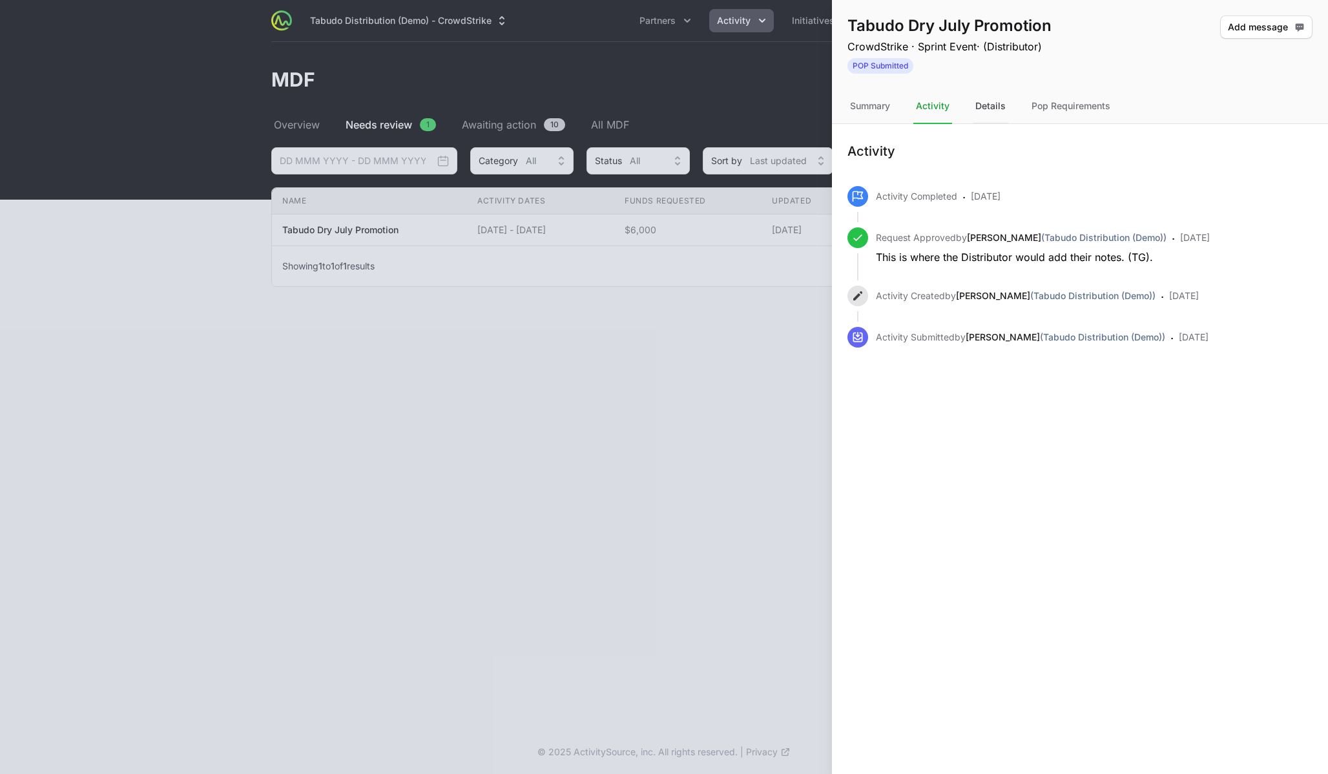
click at [1029, 108] on div "Details" at bounding box center [1071, 106] width 84 height 35
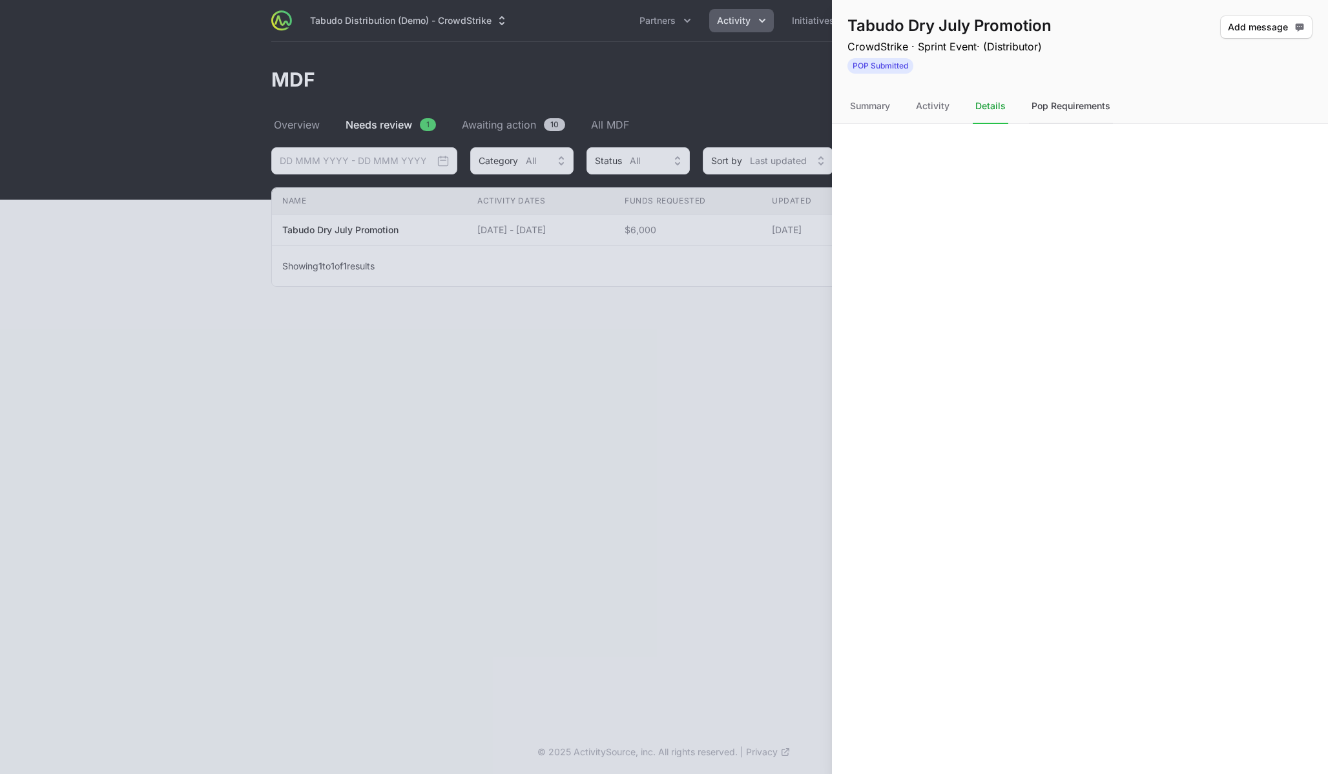
click at [1078, 108] on div "Pop Requirements" at bounding box center [1071, 106] width 84 height 35
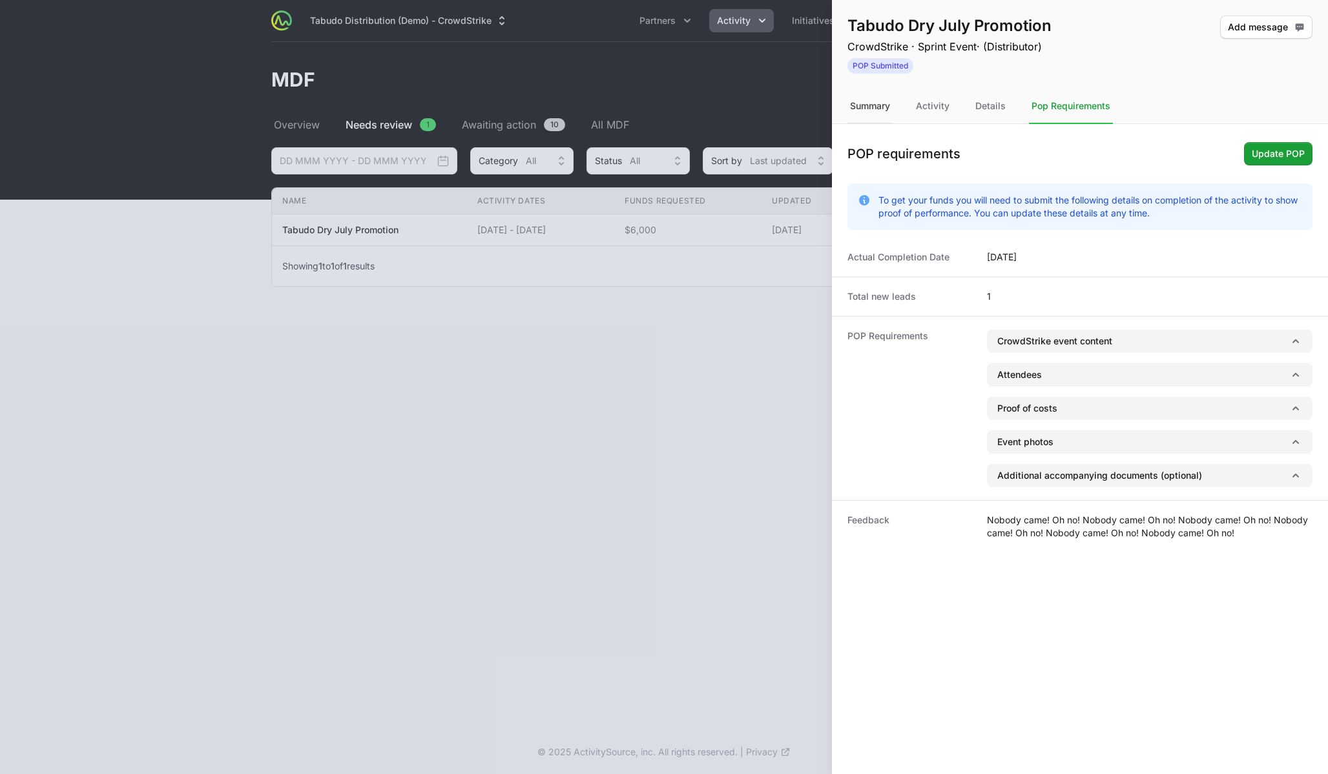
click at [913, 112] on div "Summary" at bounding box center [932, 106] width 39 height 35
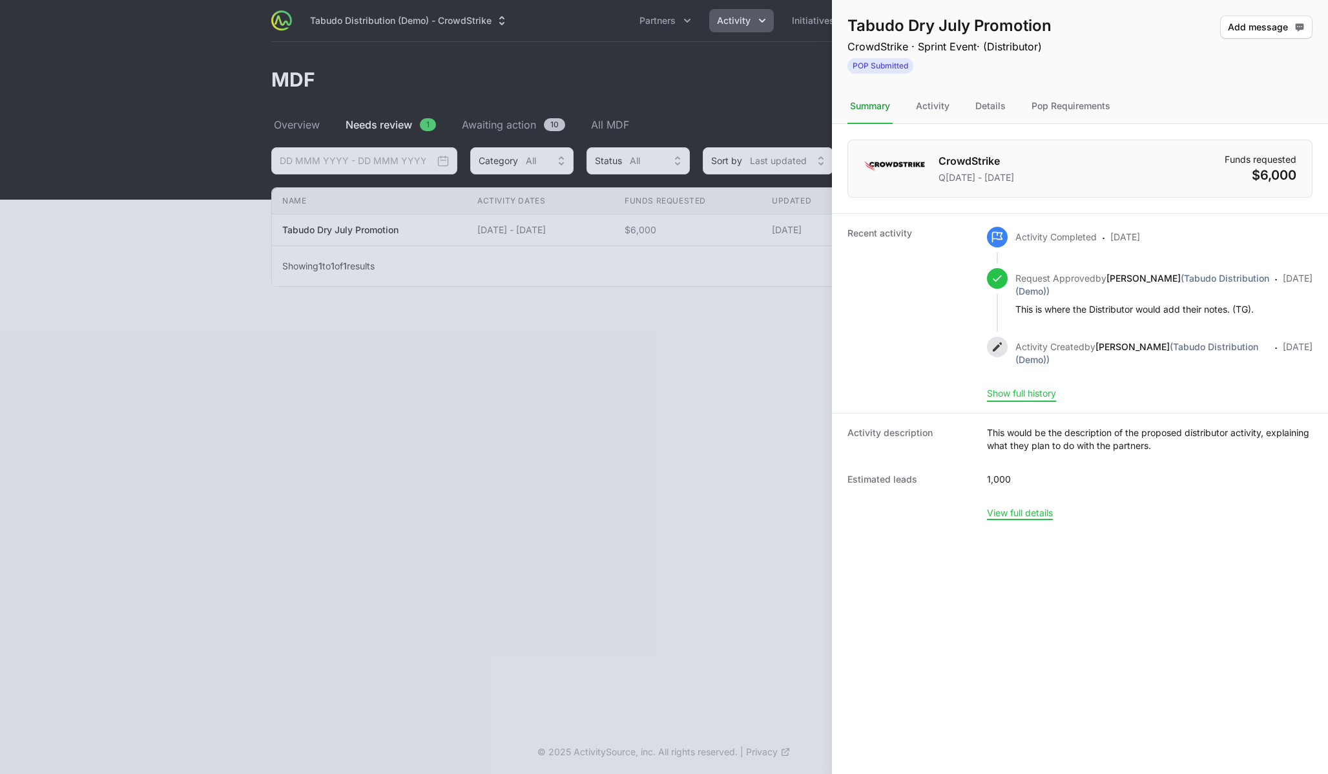
click at [1021, 399] on button "Show full history" at bounding box center [1021, 394] width 69 height 12
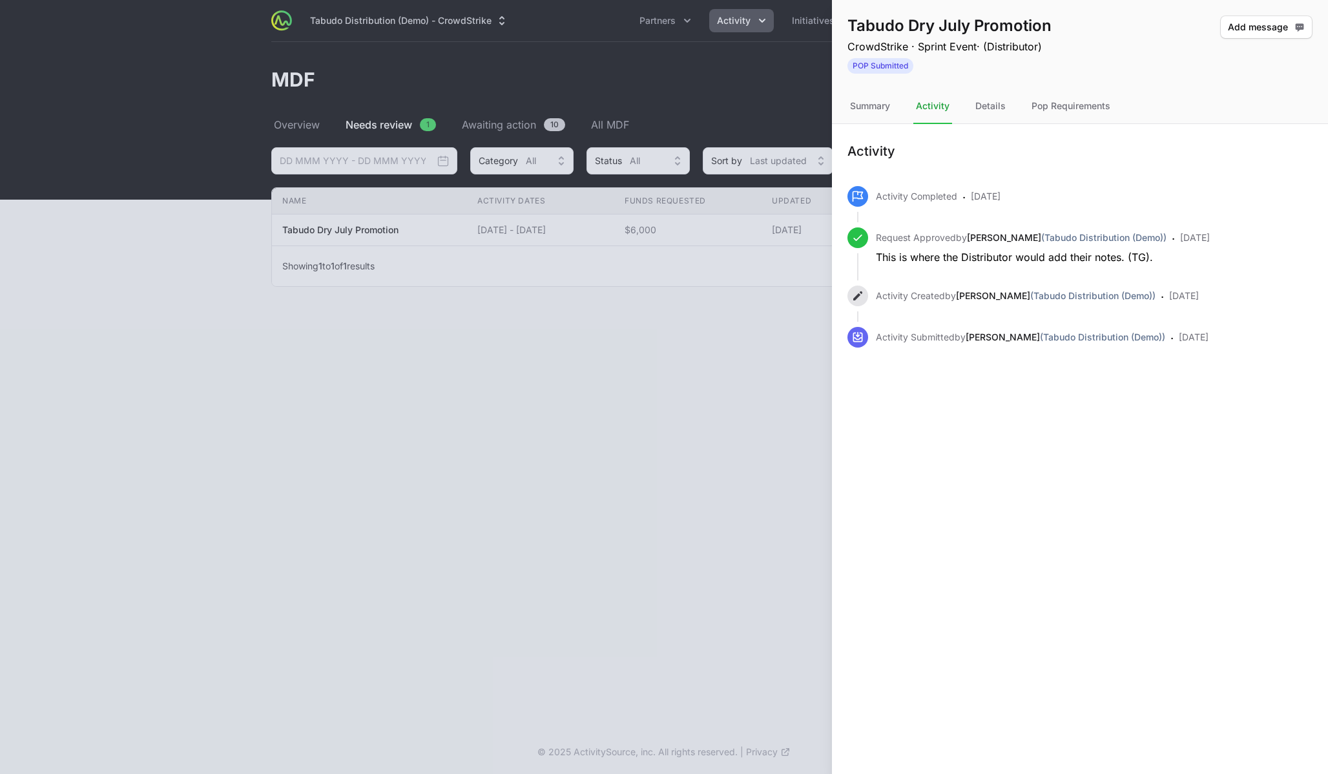
click at [590, 297] on div at bounding box center [664, 387] width 1328 height 774
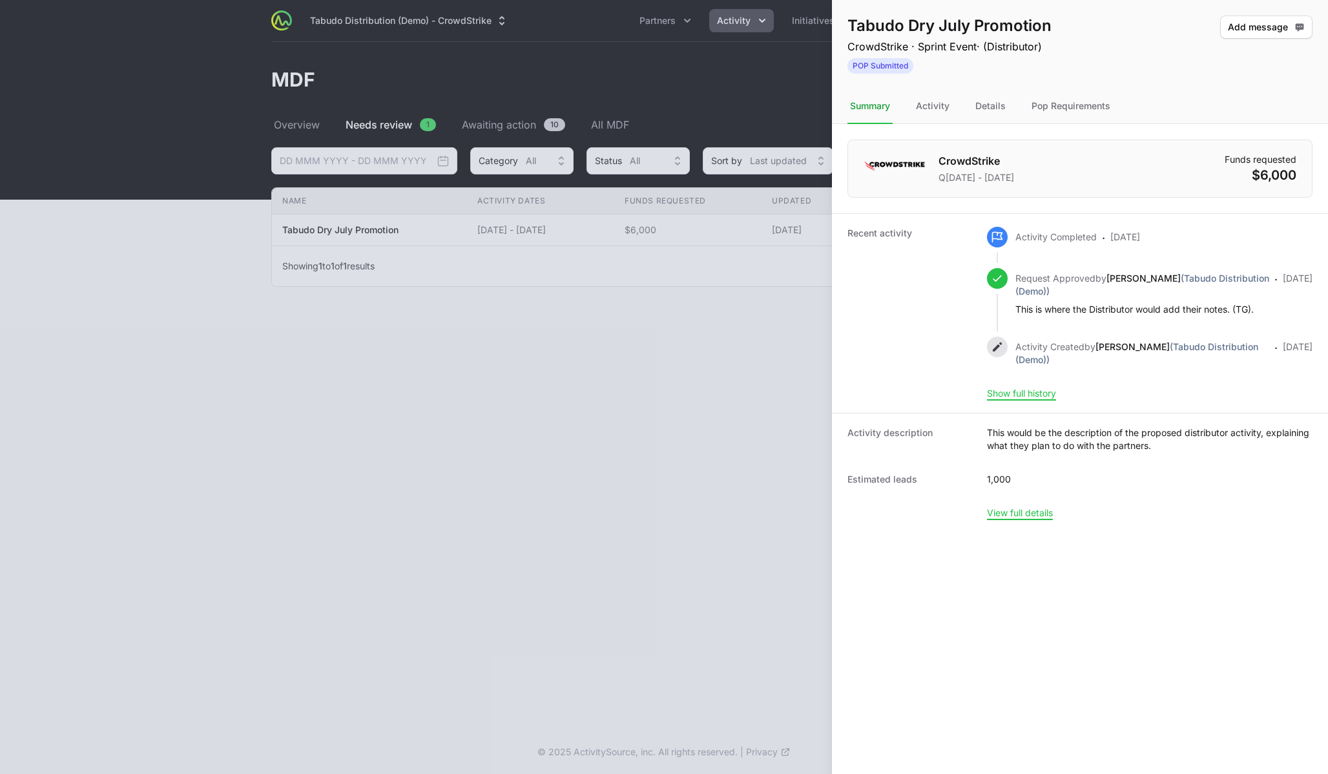
click at [444, 330] on div at bounding box center [664, 387] width 1328 height 774
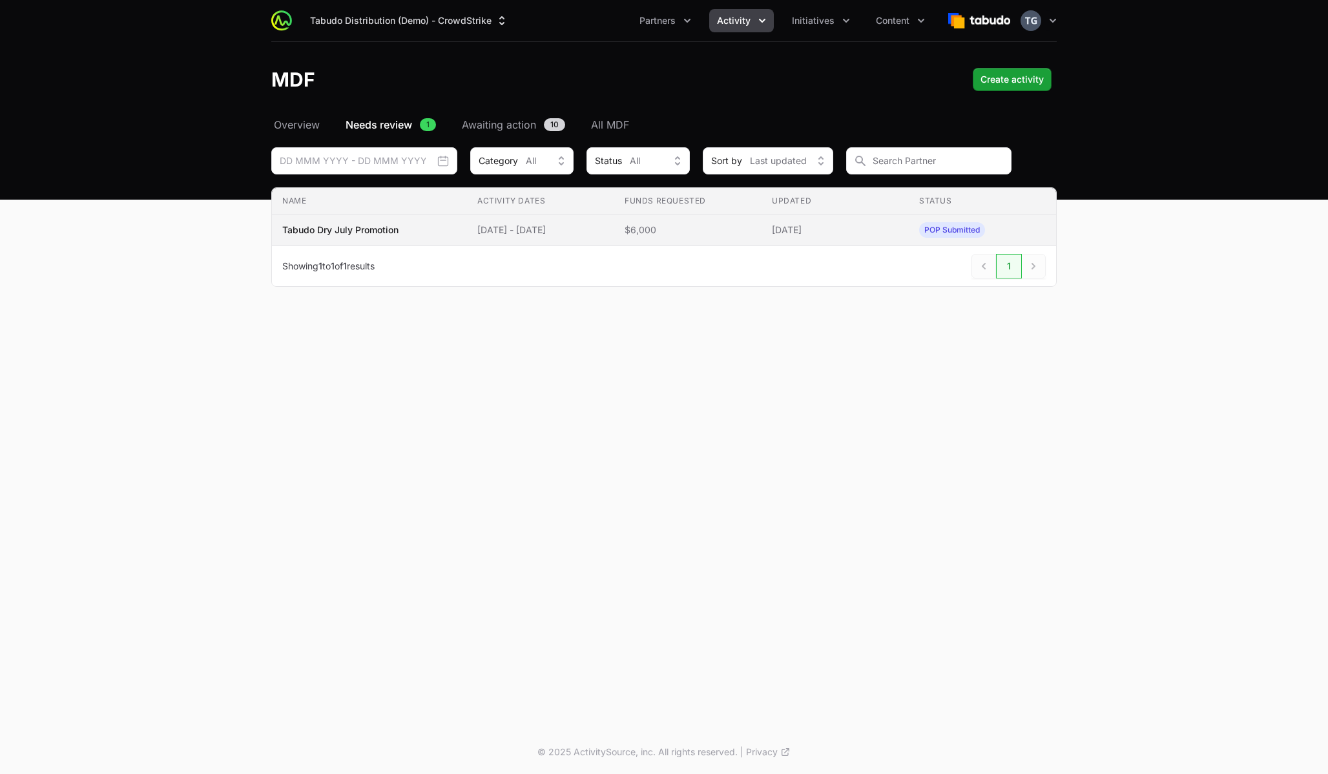
click at [426, 238] on td "Name Tabudo Dry July Promotion" at bounding box center [369, 230] width 195 height 32
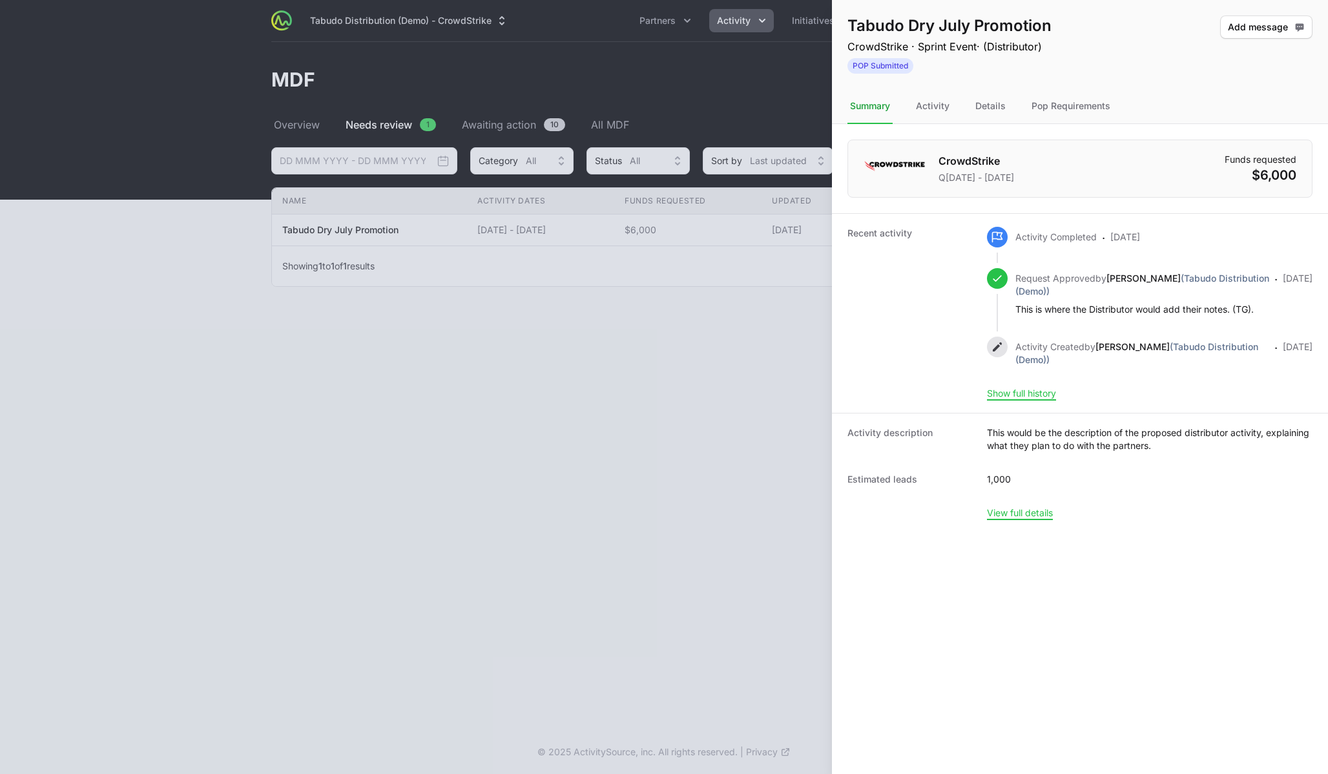
drag, startPoint x: 1010, startPoint y: 276, endPoint x: 1136, endPoint y: 298, distance: 127.3
click at [1136, 298] on div "Request Approved by [PERSON_NAME] (Tabudo Distribution (Demo)) This is where th…" at bounding box center [1150, 292] width 326 height 48
click at [1136, 298] on div "Request Approved by [PERSON_NAME] (Tabudo Distribution (Demo)) This is where th…" at bounding box center [1143, 294] width 254 height 44
click at [1029, 399] on button "Show full history" at bounding box center [1021, 394] width 69 height 12
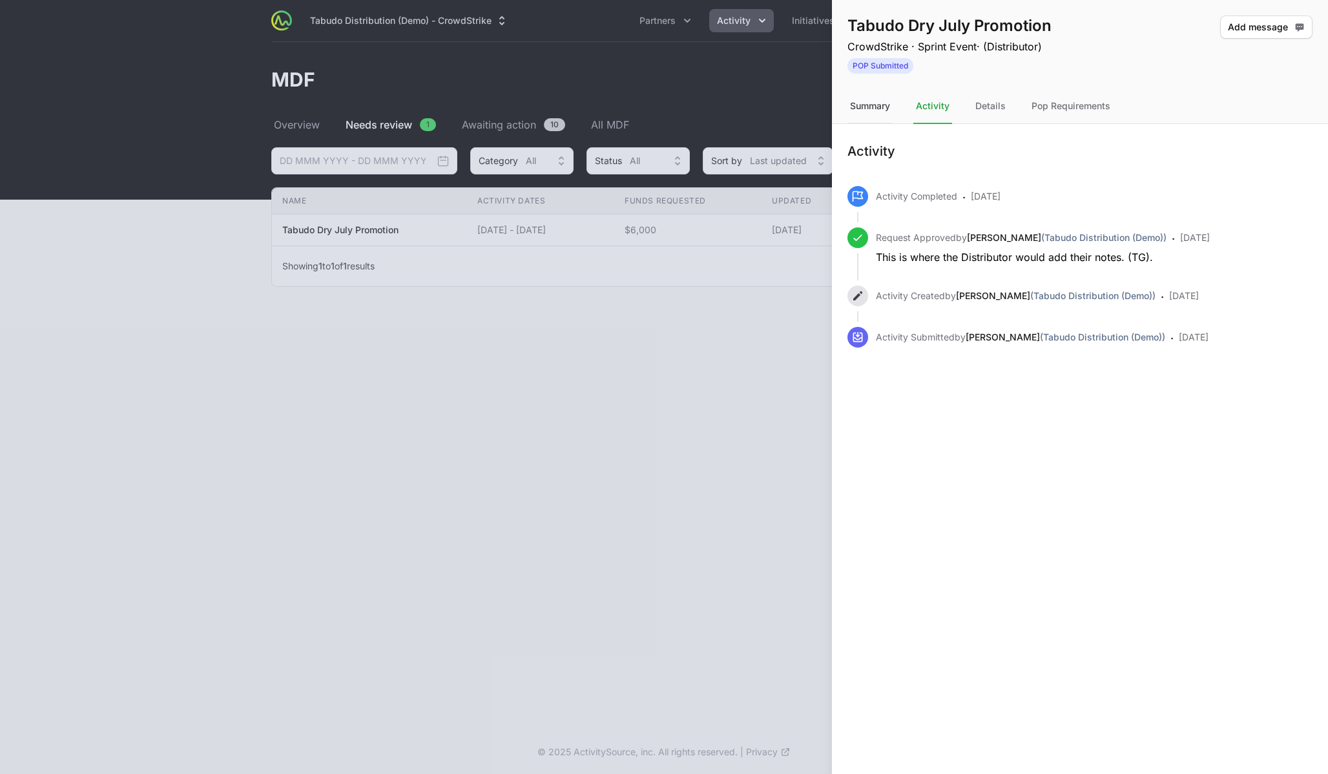
click at [879, 112] on div "Summary" at bounding box center [870, 106] width 45 height 35
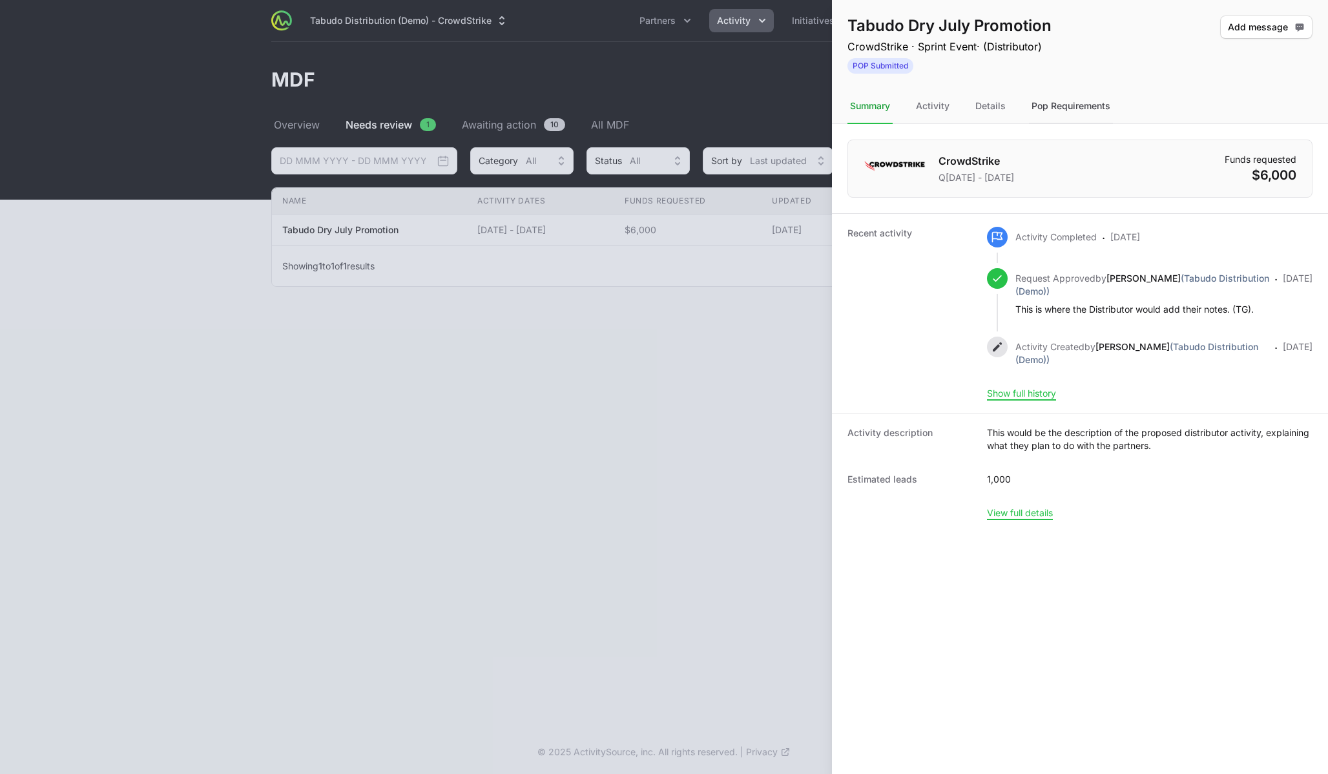
click at [1033, 103] on div "Pop Requirements" at bounding box center [1071, 106] width 84 height 35
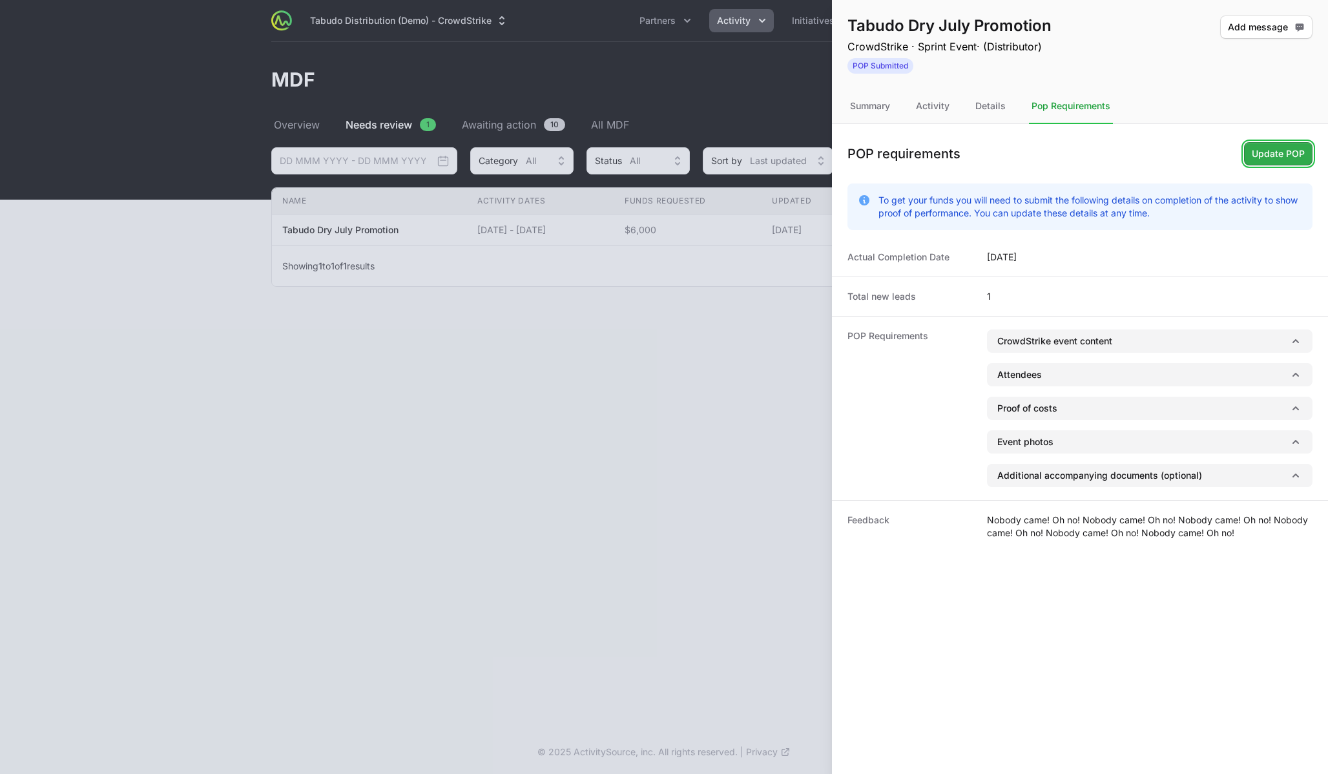
click at [1275, 151] on span "Update POP" at bounding box center [1278, 154] width 53 height 16
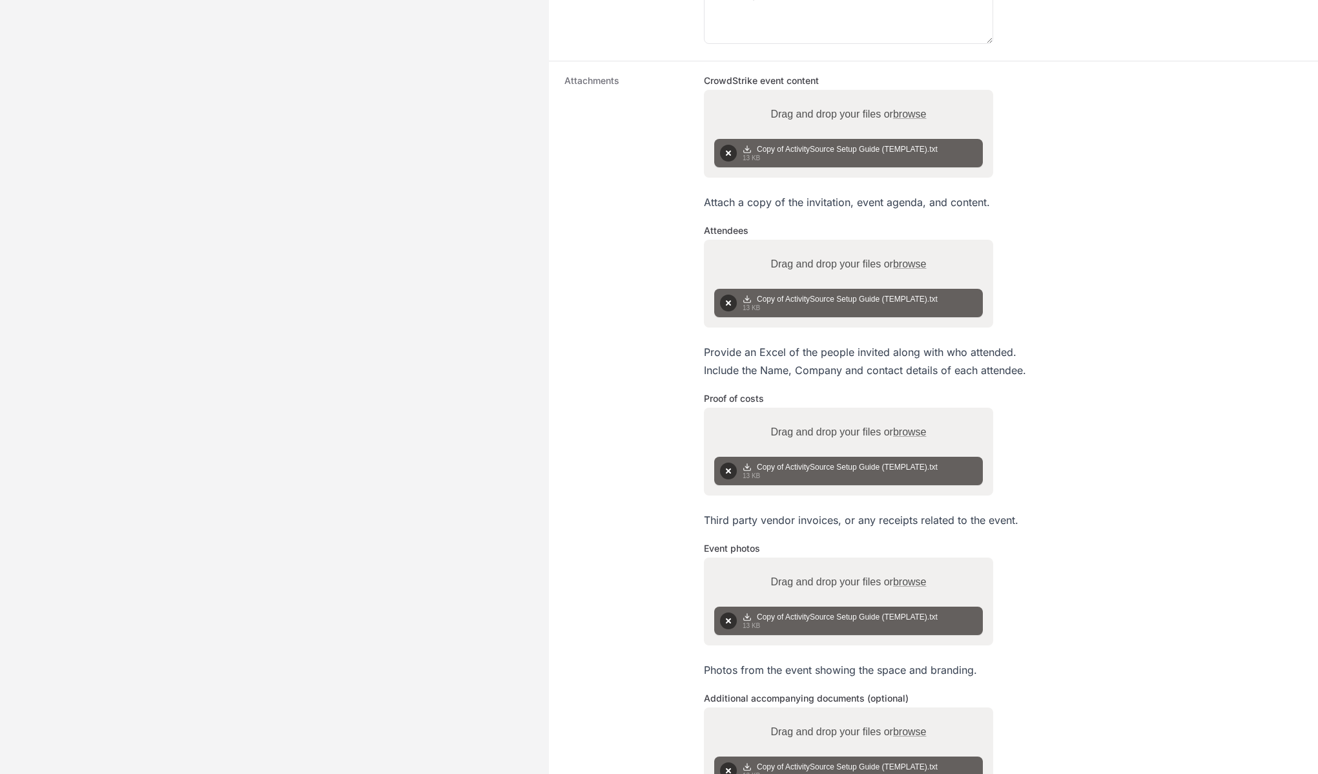
scroll to position [390, 0]
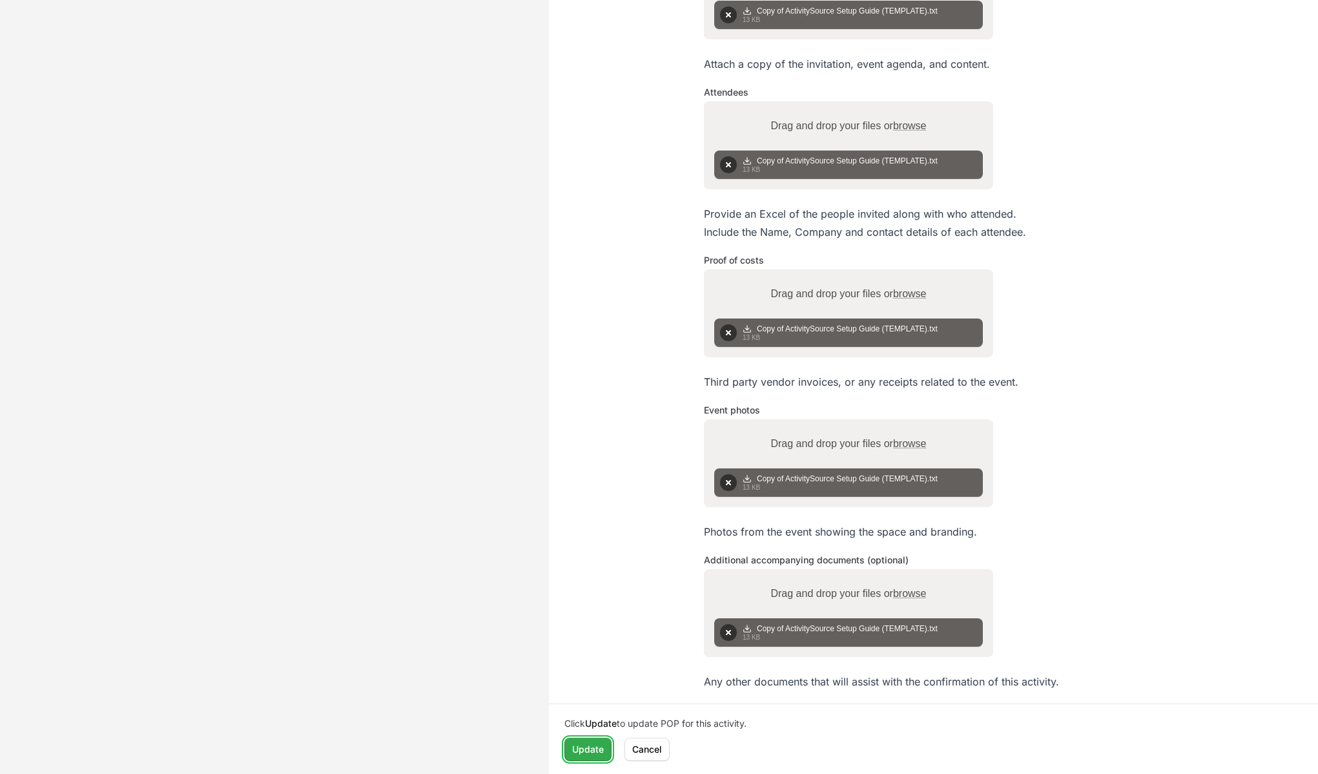
click at [576, 751] on span "Update" at bounding box center [588, 750] width 32 height 16
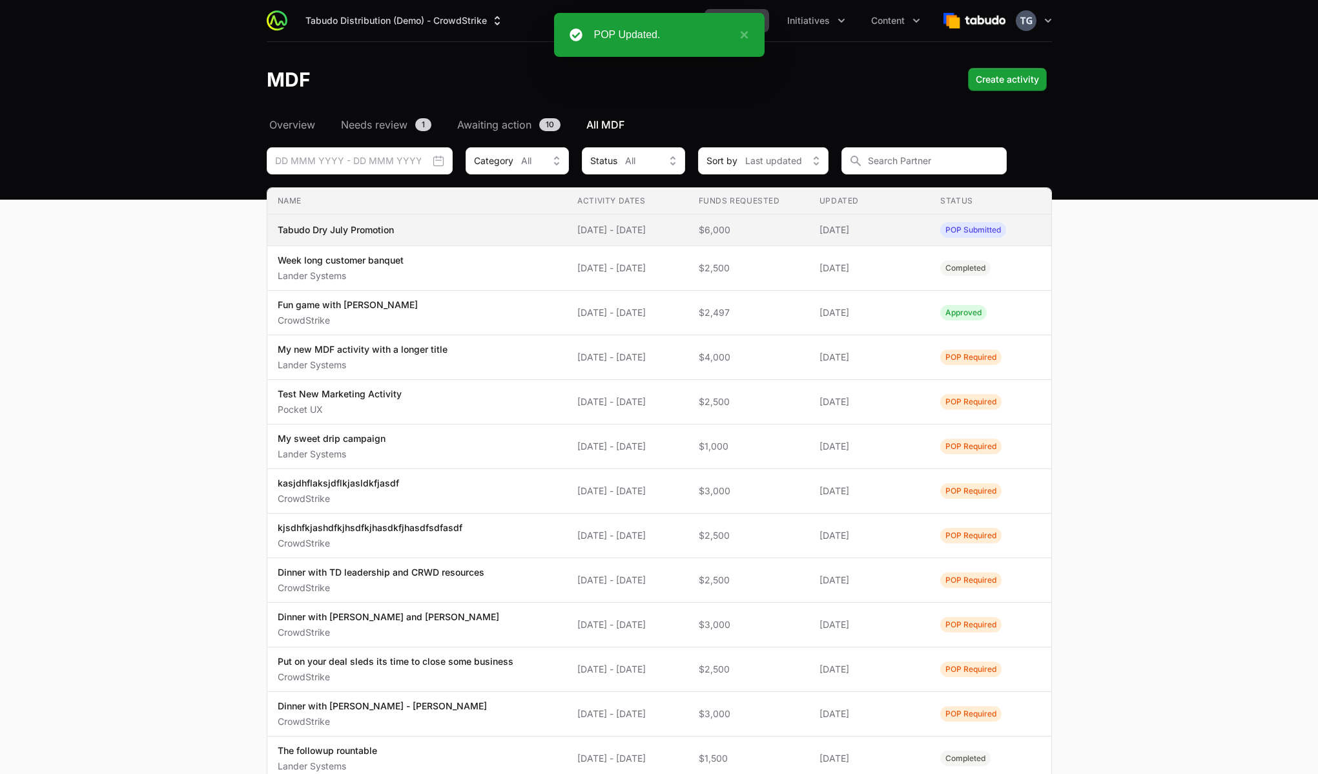
click at [688, 225] on td "Activity Dates [DATE] - [DATE]" at bounding box center [627, 230] width 121 height 32
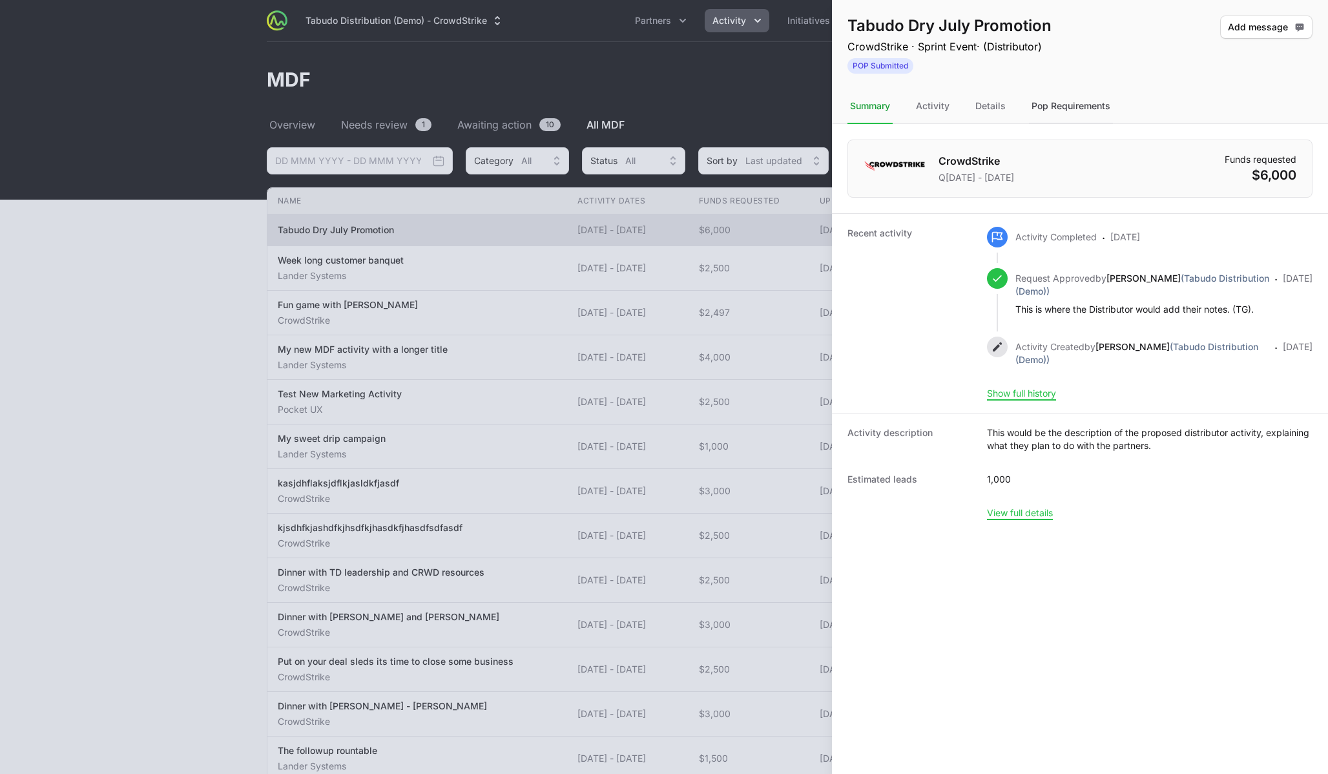
click at [1062, 103] on div "Pop Requirements" at bounding box center [1071, 106] width 84 height 35
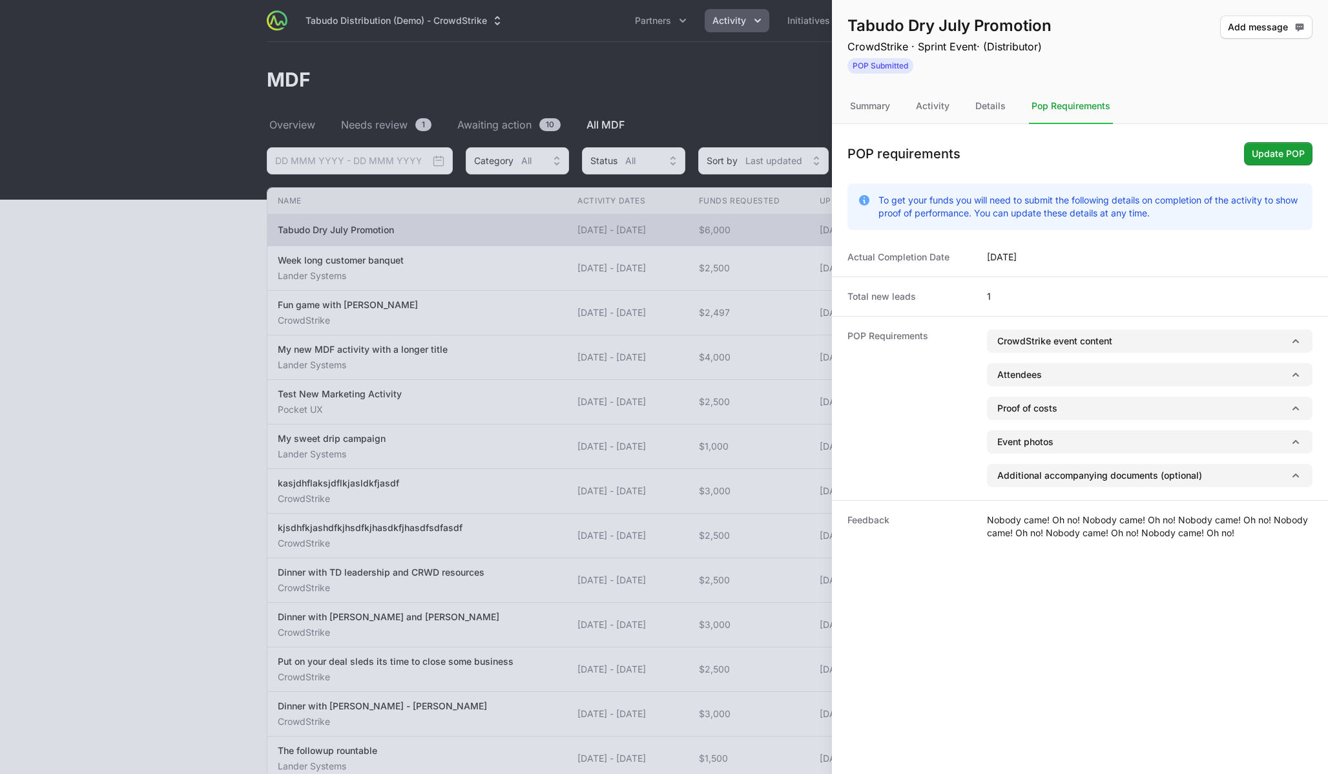
click at [1276, 165] on div "POP requirements Update POP" at bounding box center [1080, 153] width 496 height 49
click at [1277, 156] on span "Update POP" at bounding box center [1278, 154] width 53 height 16
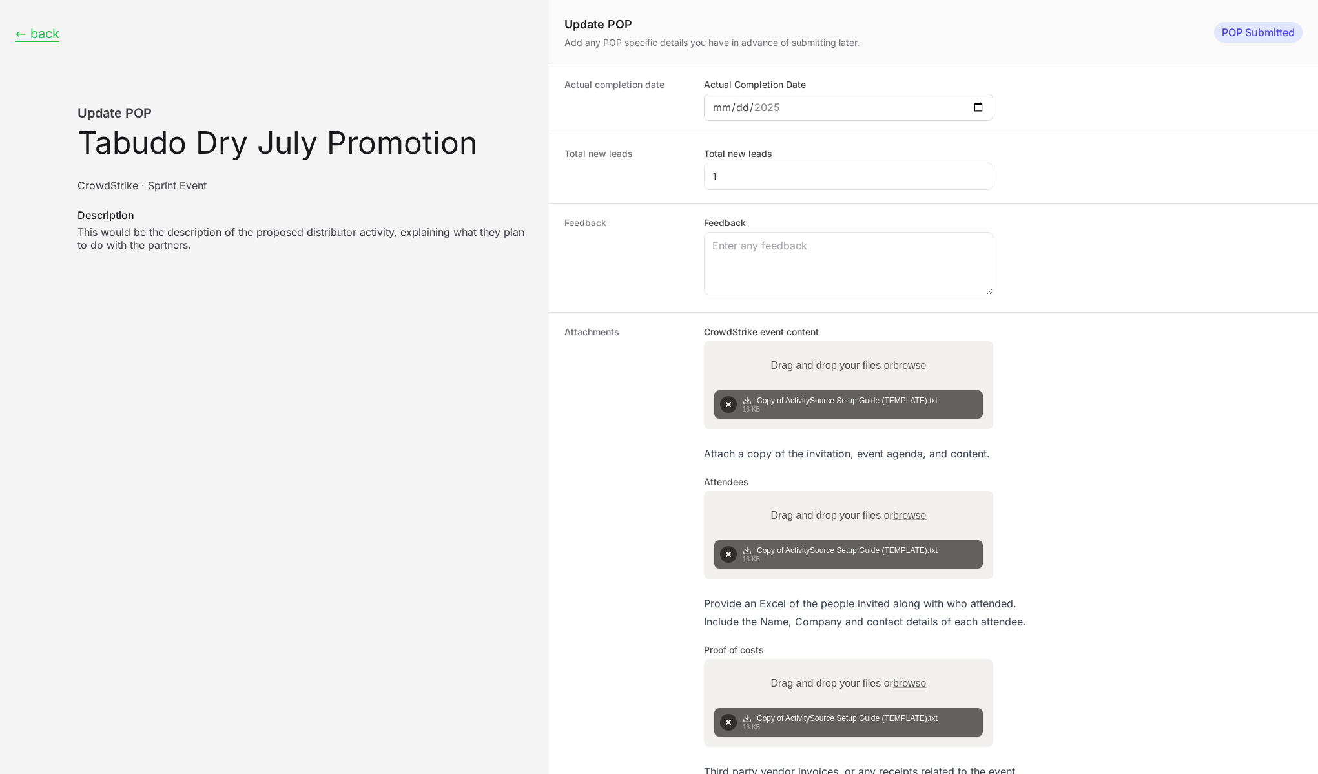
click at [985, 110] on div "[DATE]" at bounding box center [848, 107] width 289 height 27
click at [981, 105] on input "[DATE]" at bounding box center [849, 107] width 273 height 16
type input "[DATE]"
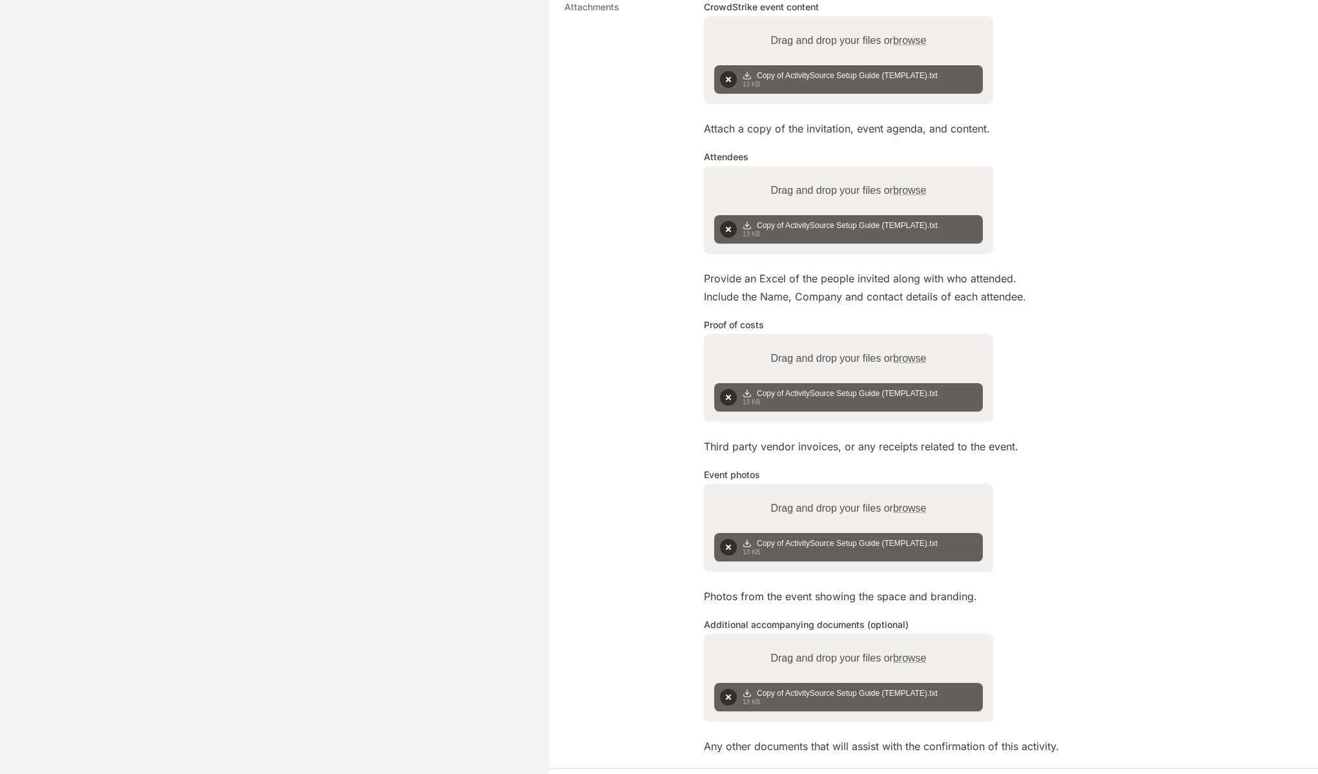
scroll to position [390, 0]
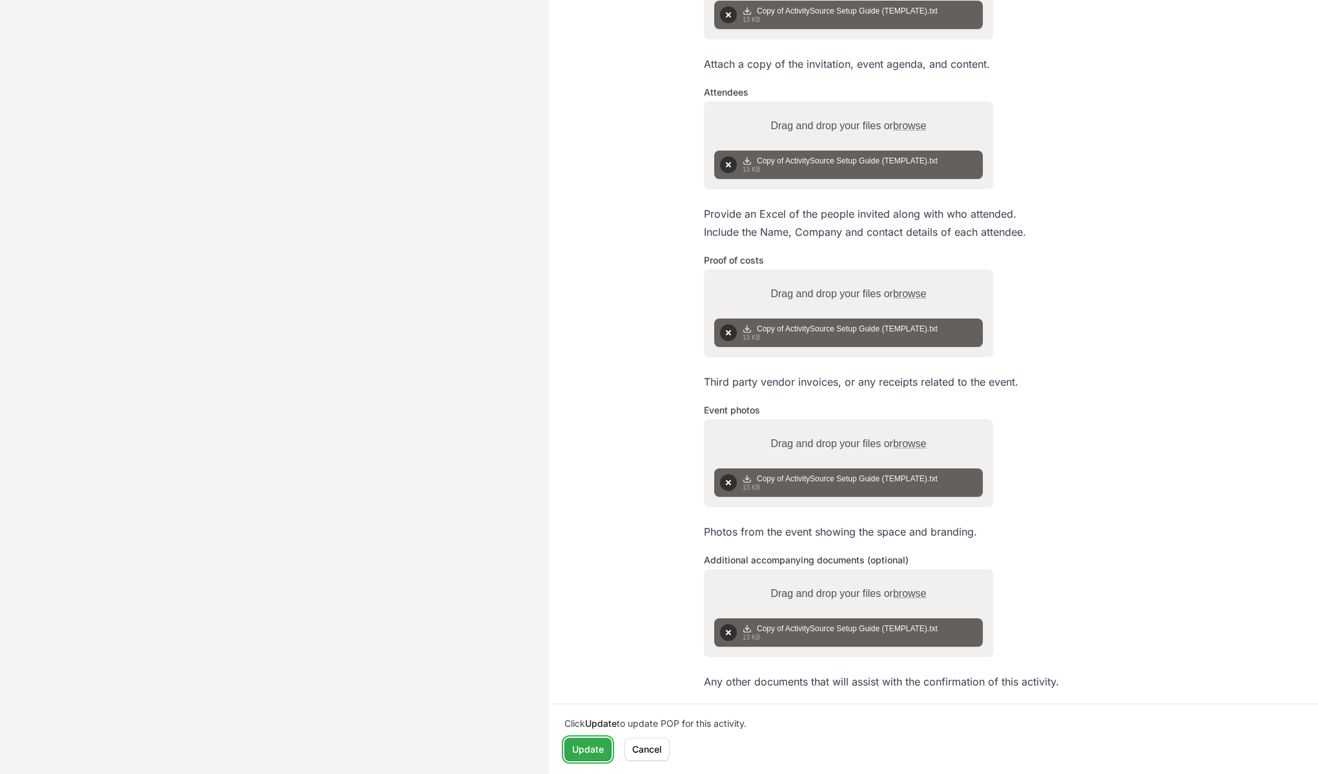
click at [585, 747] on span "Update" at bounding box center [588, 750] width 32 height 16
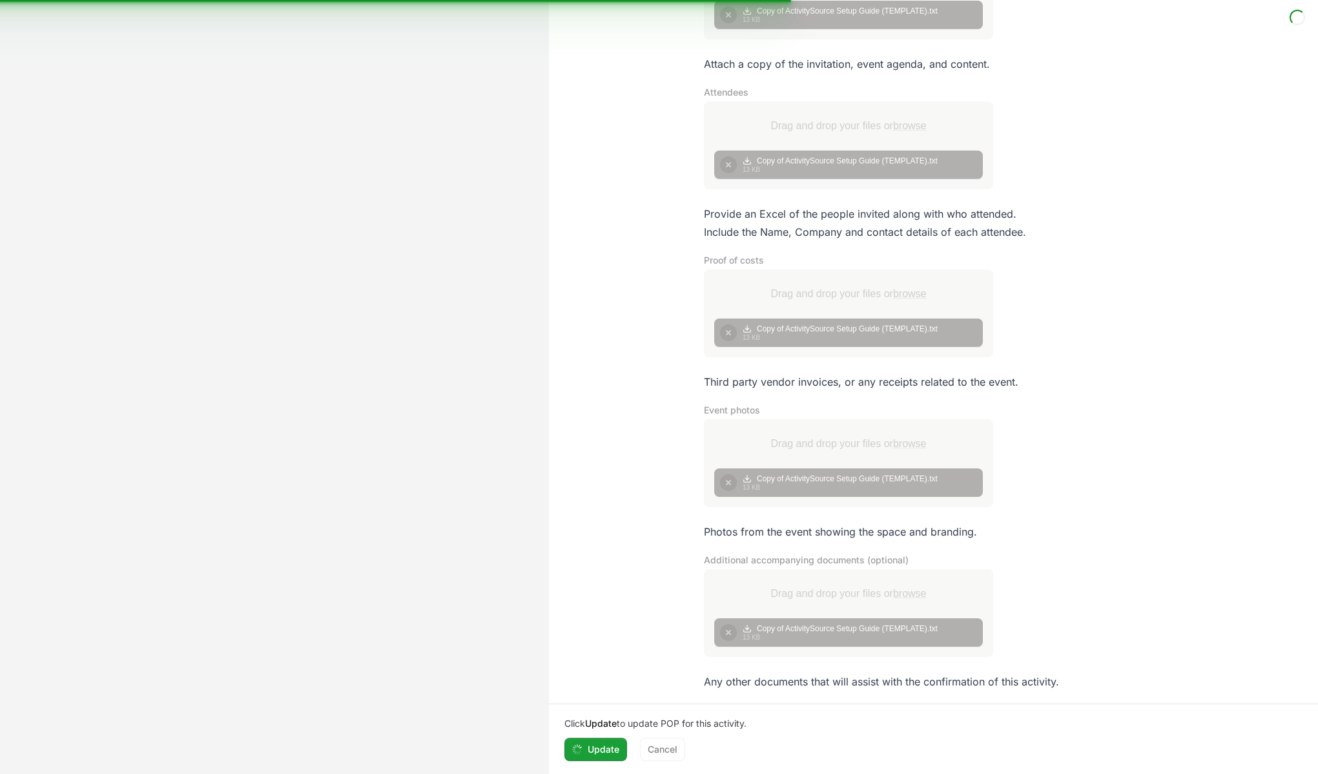
scroll to position [167, 0]
